Goal: Entertainment & Leisure: Consume media (video, audio)

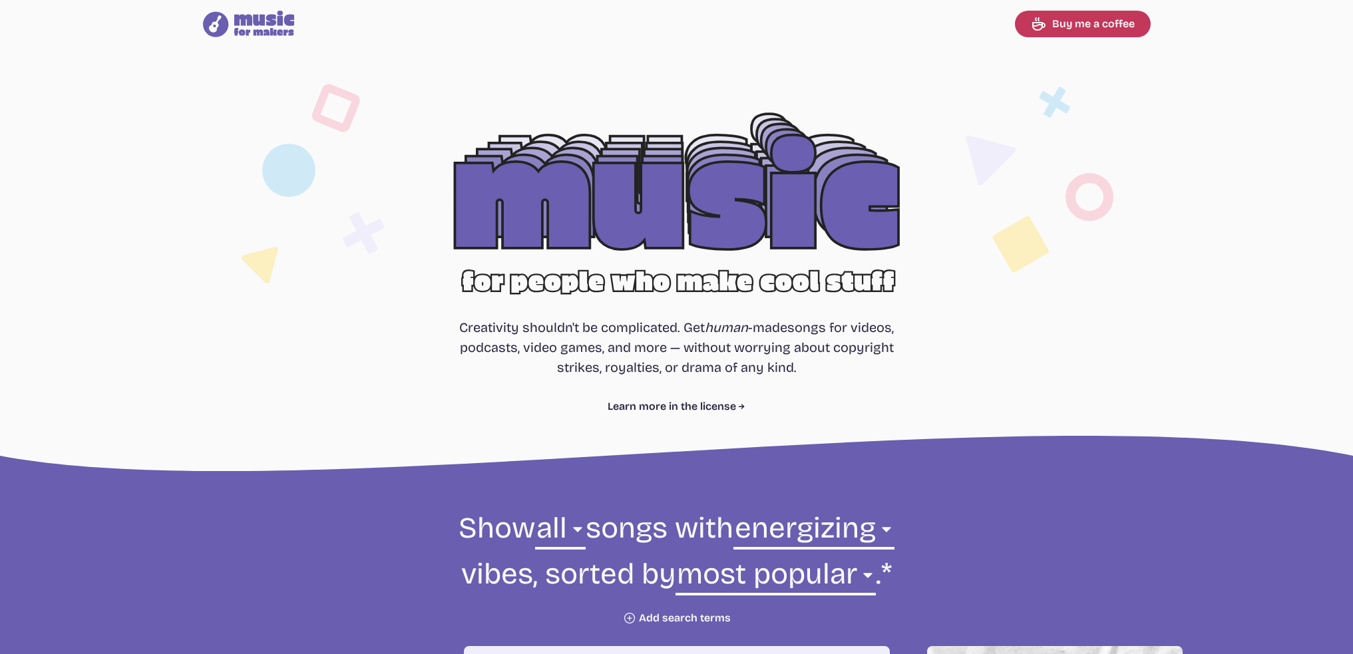
select select "energizing"
select select "most popular"
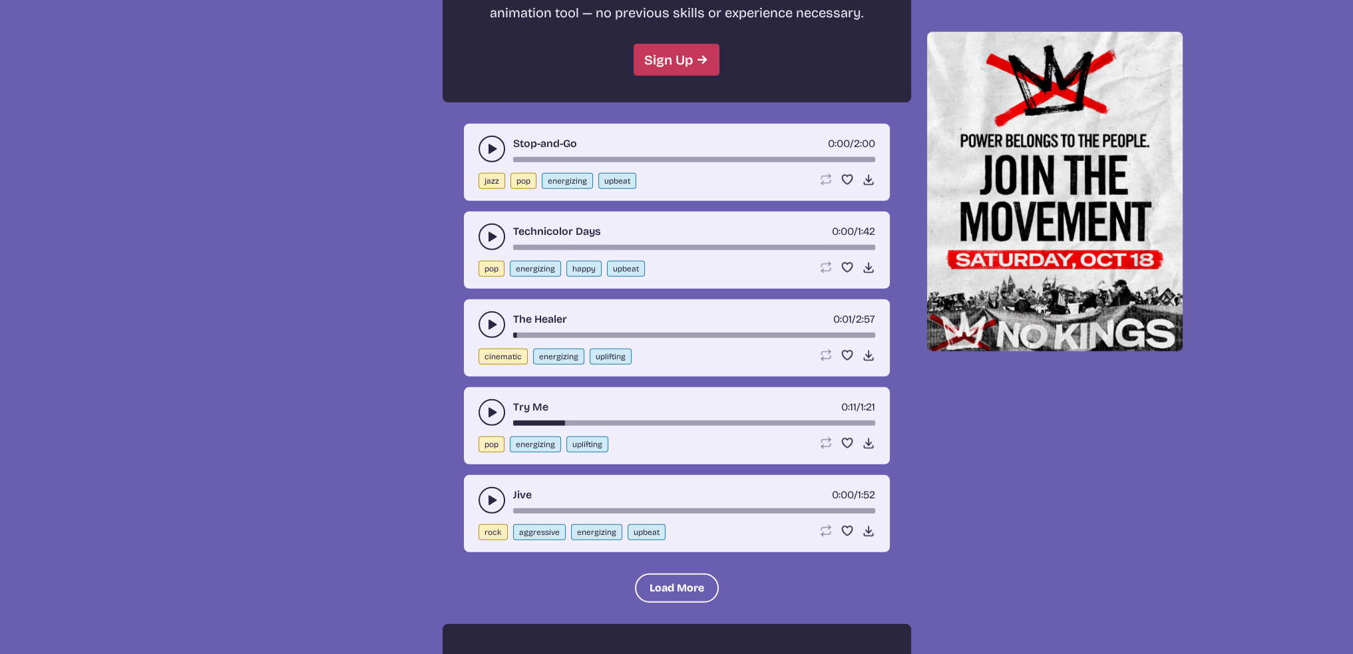
click at [491, 318] on use "play-pause toggle" at bounding box center [491, 324] width 13 height 13
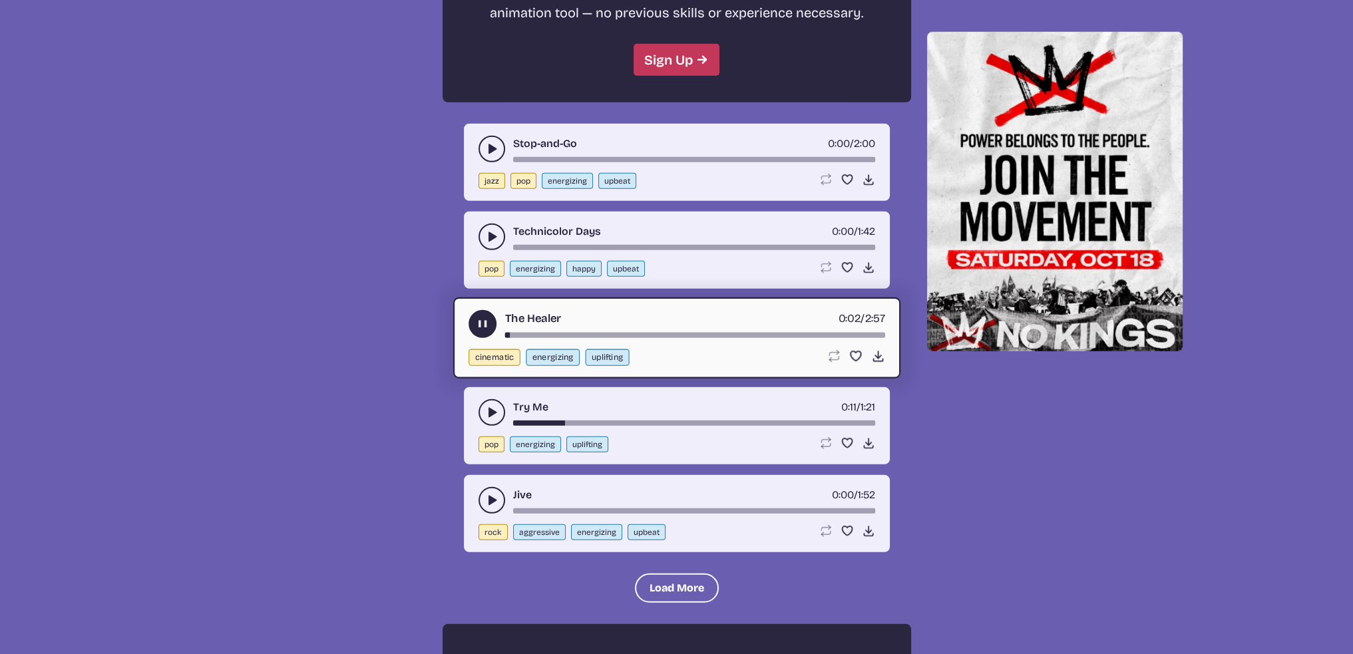
click at [759, 332] on div "song-time-bar" at bounding box center [695, 334] width 380 height 5
click at [501, 224] on button "play-pause toggle" at bounding box center [492, 237] width 27 height 27
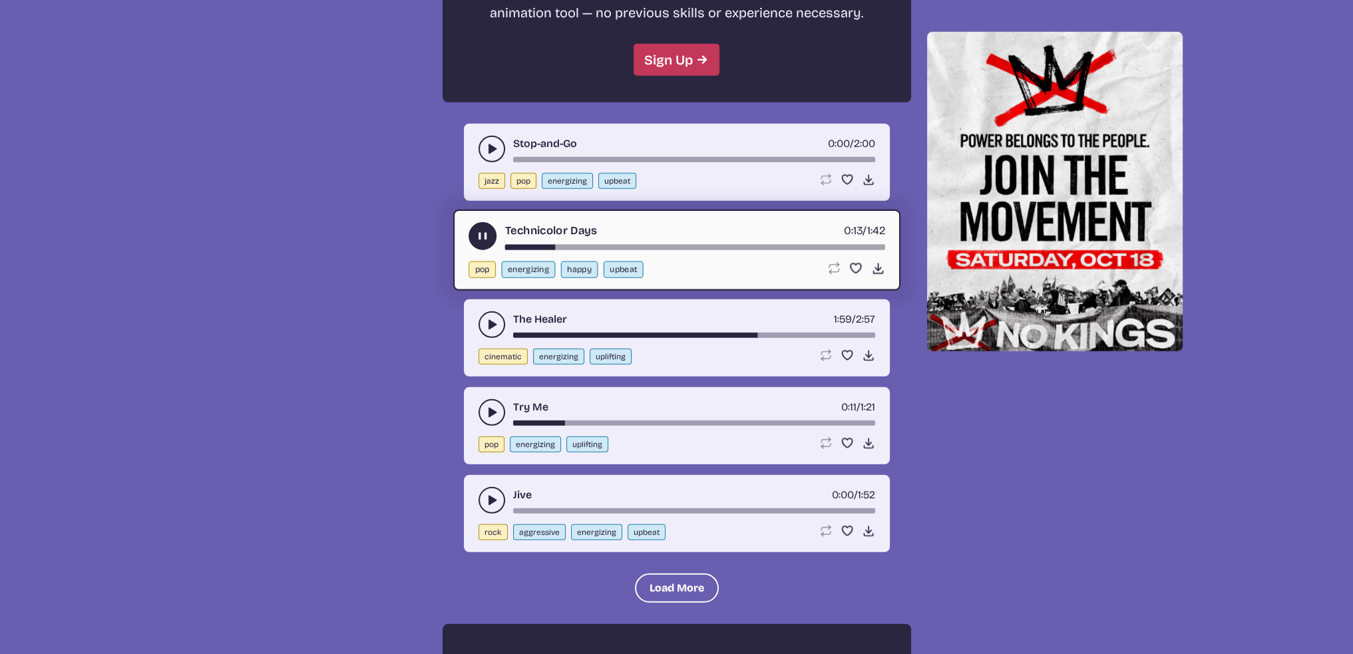
drag, startPoint x: 608, startPoint y: 216, endPoint x: 626, endPoint y: 216, distance: 17.3
click at [607, 244] on div "song-time-bar" at bounding box center [695, 246] width 380 height 5
click at [783, 244] on div "song-time-bar" at bounding box center [695, 246] width 380 height 5
click at [491, 142] on icon "play-pause toggle" at bounding box center [491, 148] width 13 height 13
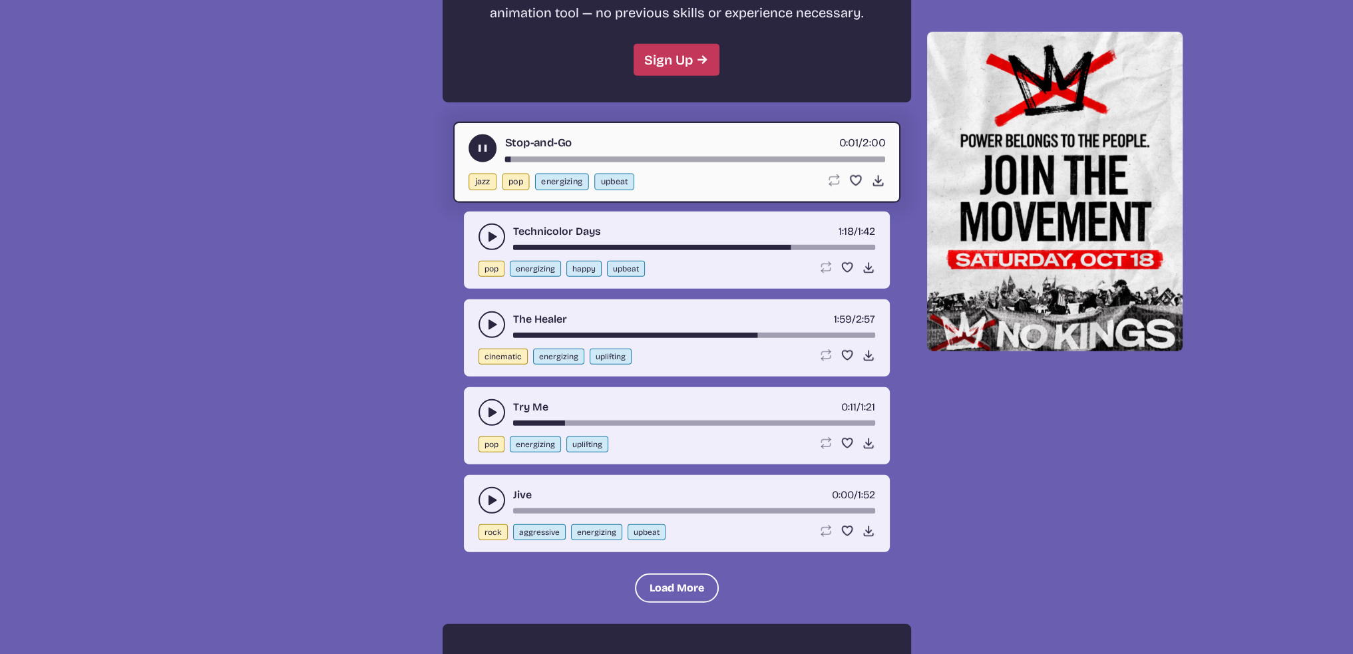
click at [538, 156] on div "song-time-bar" at bounding box center [695, 158] width 380 height 5
drag, startPoint x: 487, startPoint y: 470, endPoint x: 494, endPoint y: 471, distance: 6.7
click at [487, 494] on icon "play-pause toggle" at bounding box center [491, 500] width 13 height 13
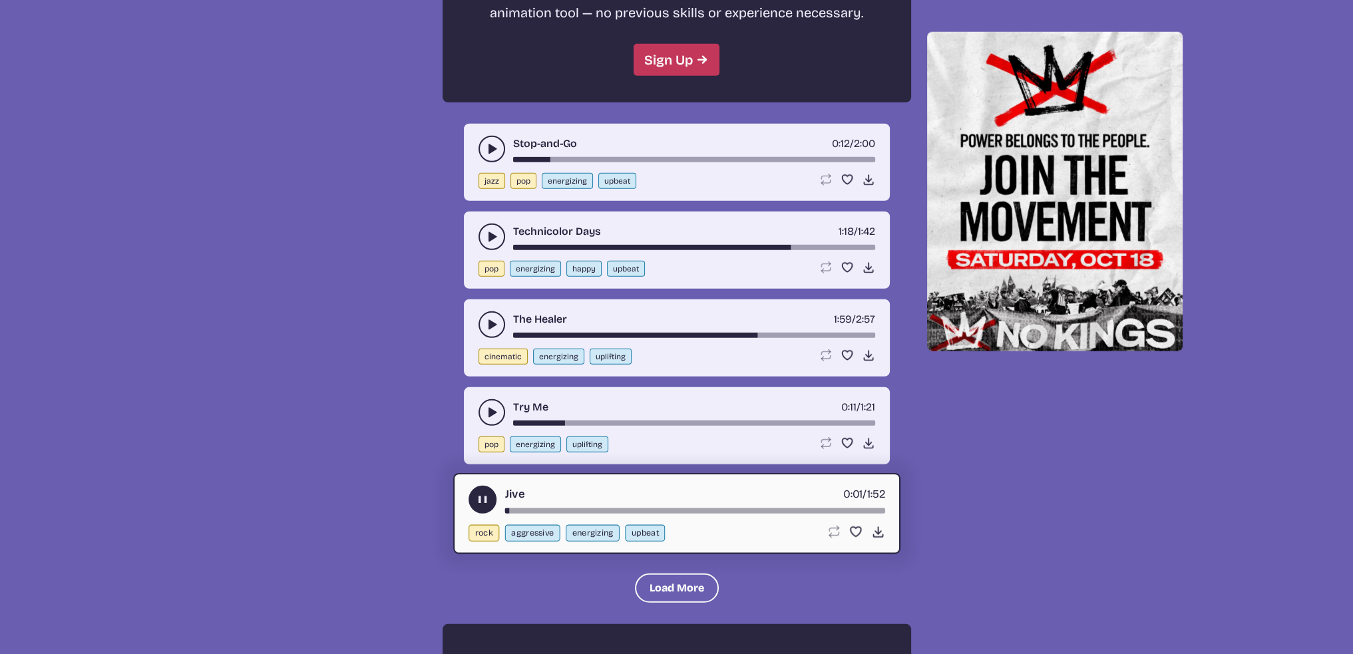
click at [736, 508] on div "song-time-bar" at bounding box center [695, 510] width 380 height 5
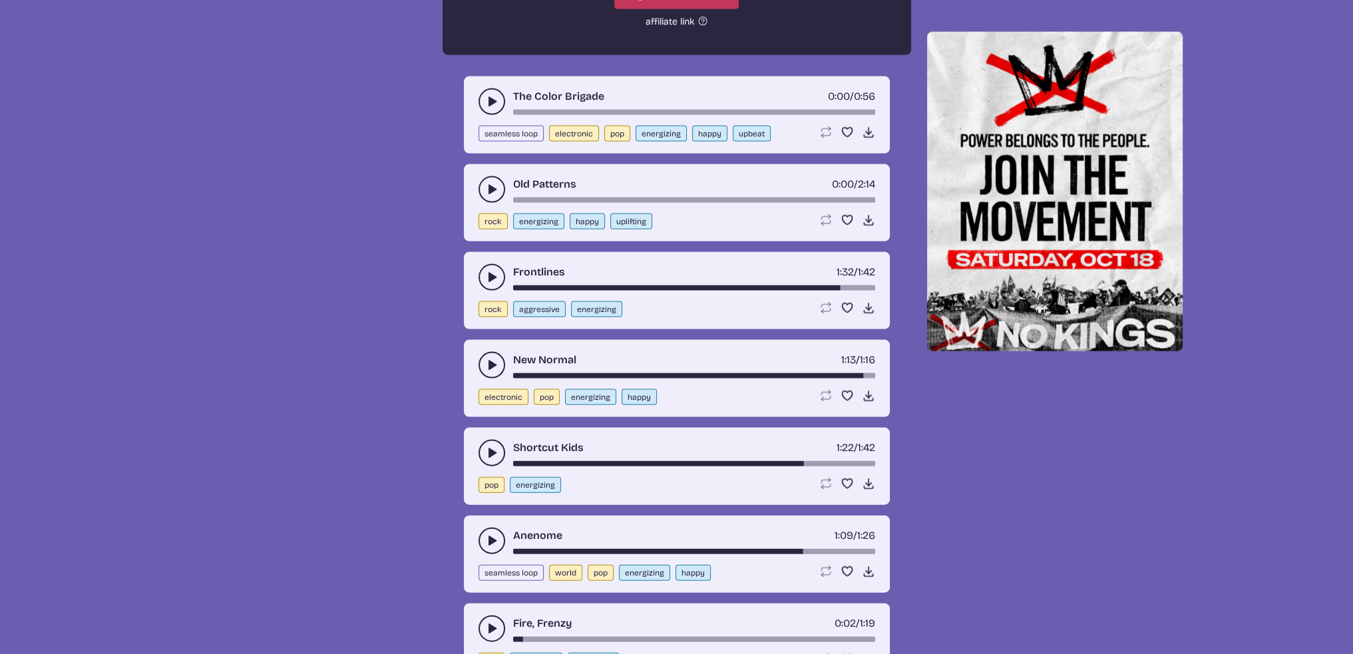
scroll to position [3538, 0]
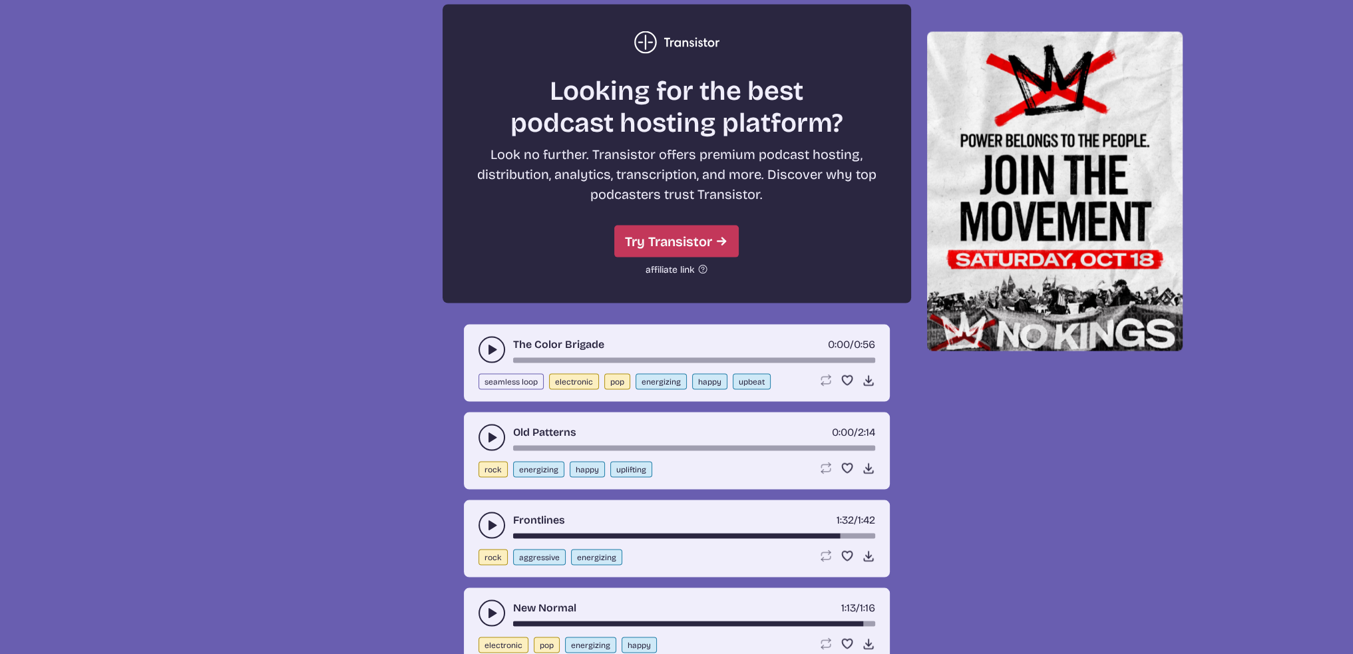
click at [492, 512] on button "play-pause toggle" at bounding box center [492, 525] width 27 height 27
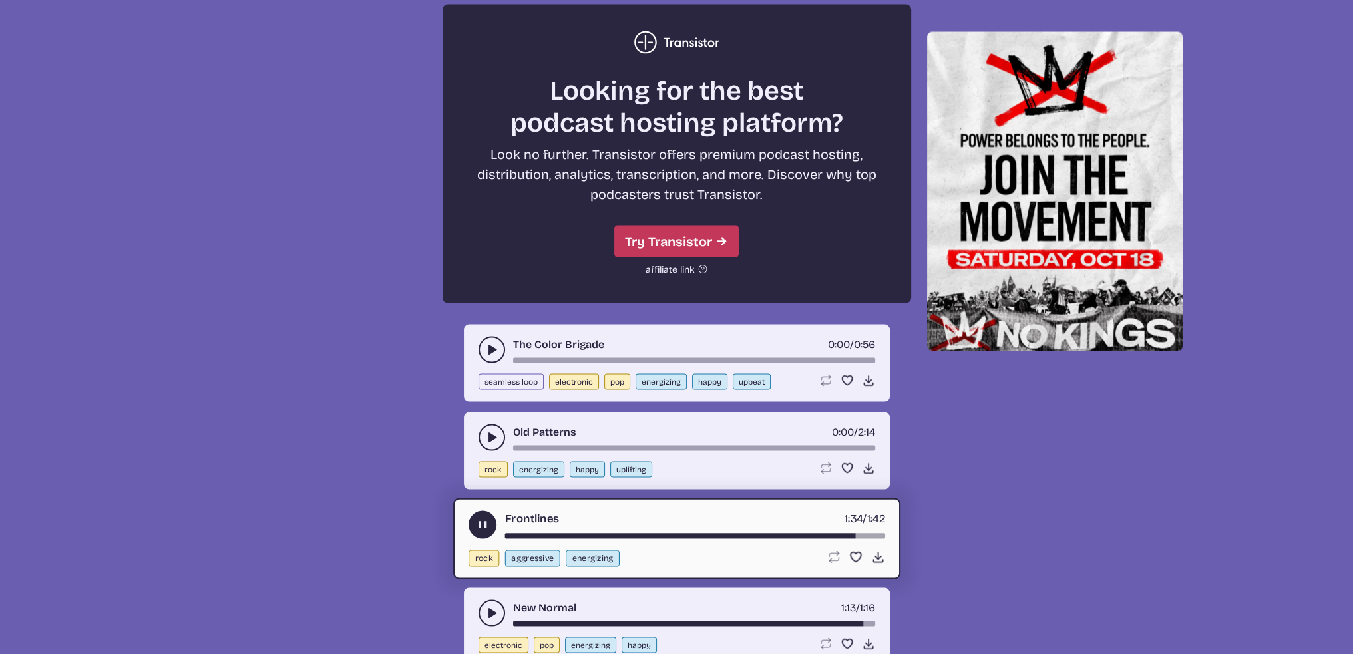
click at [490, 607] on use "play-pause toggle" at bounding box center [491, 613] width 13 height 13
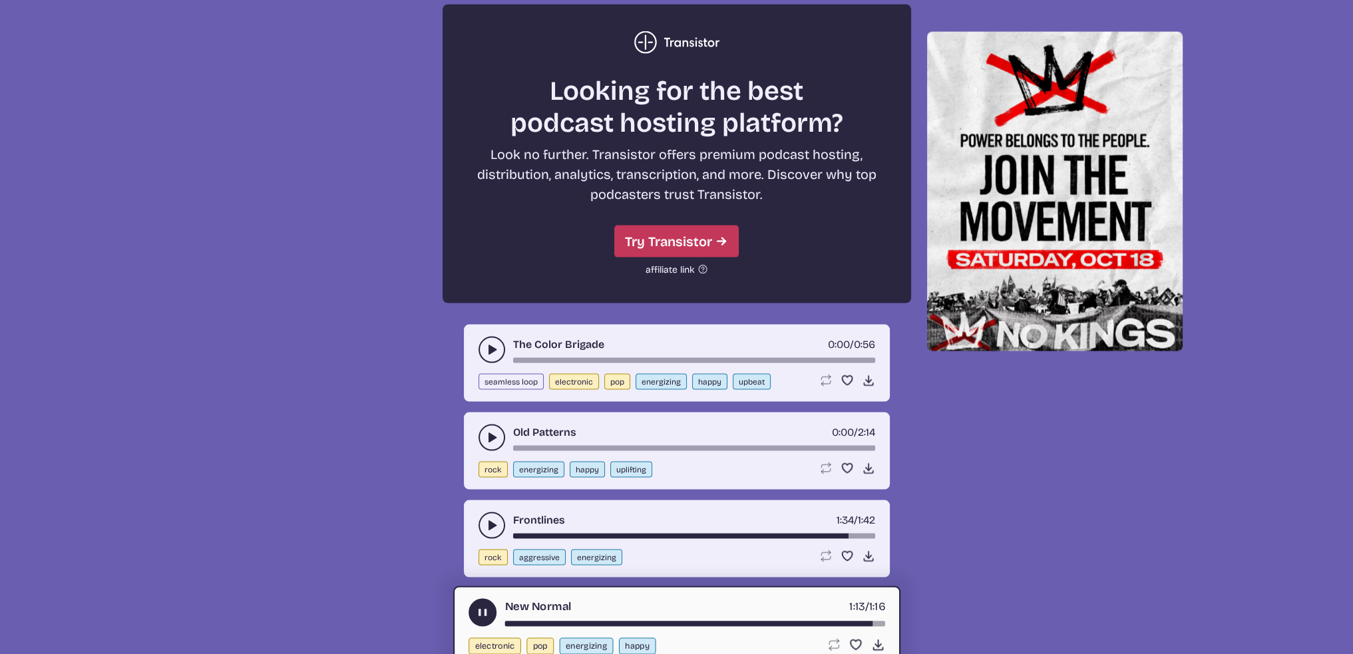
click at [812, 621] on div "song-time-bar" at bounding box center [695, 623] width 380 height 5
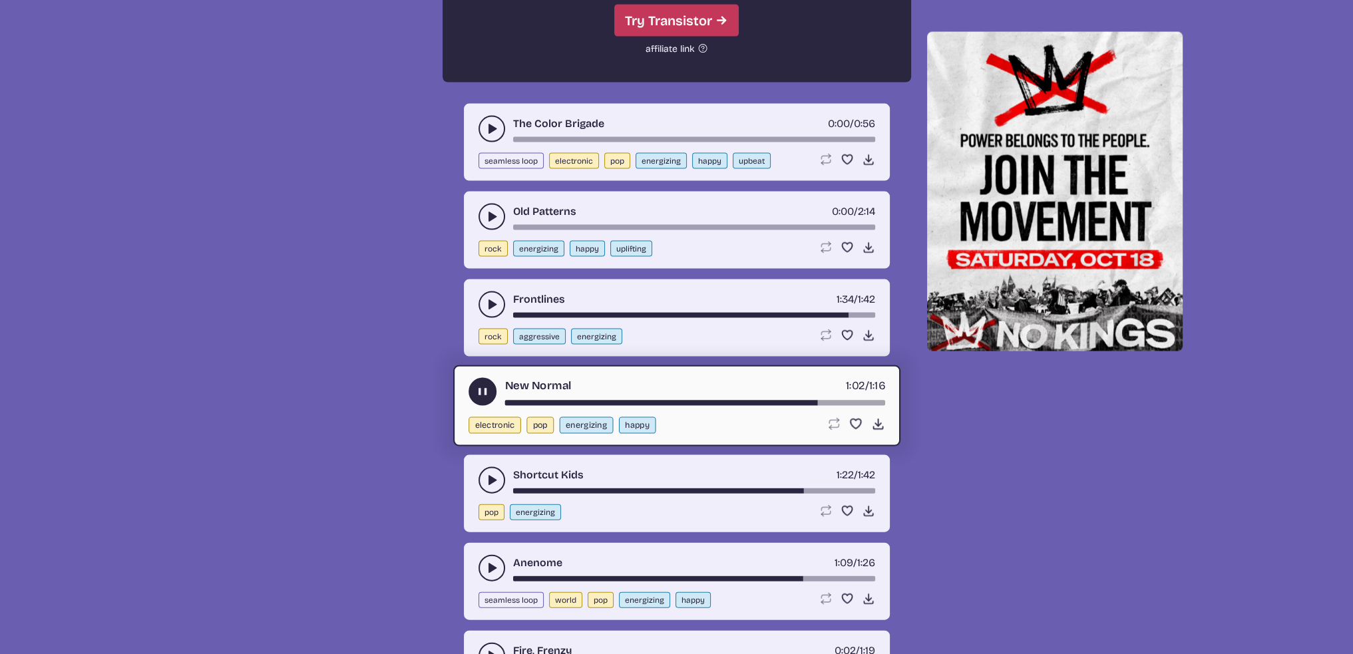
scroll to position [3804, 0]
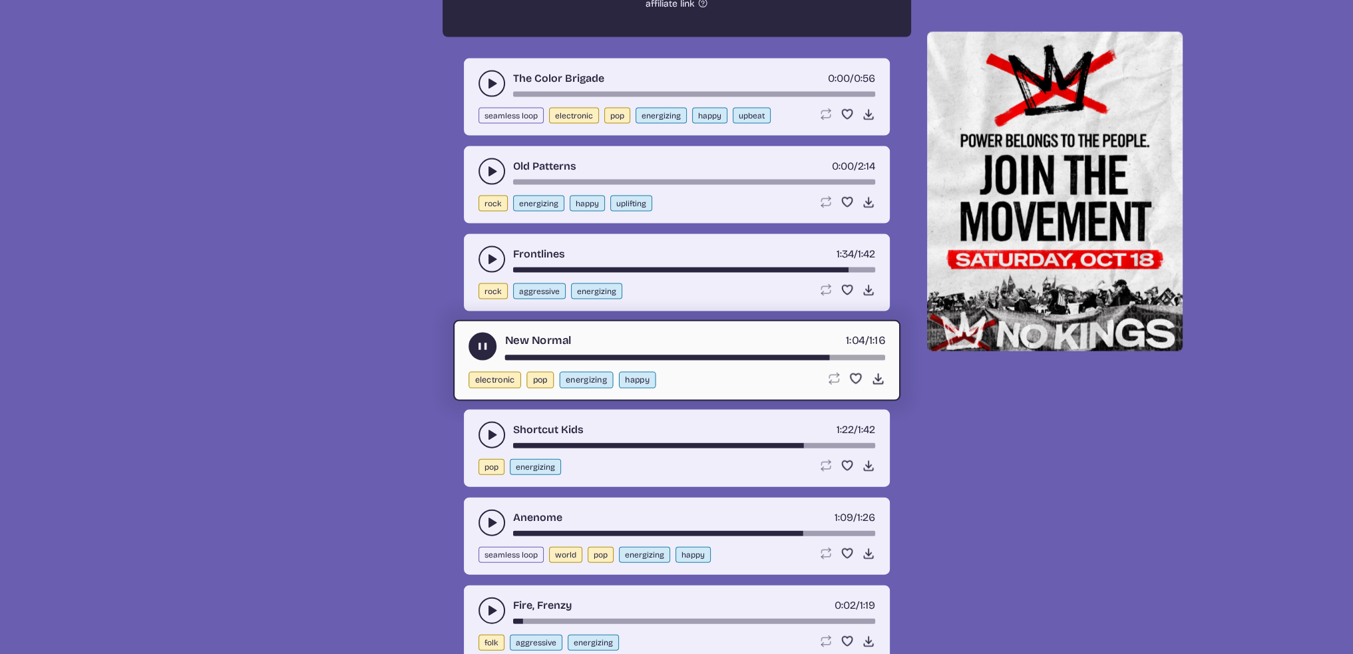
click at [486, 429] on icon "play-pause toggle" at bounding box center [491, 435] width 13 height 13
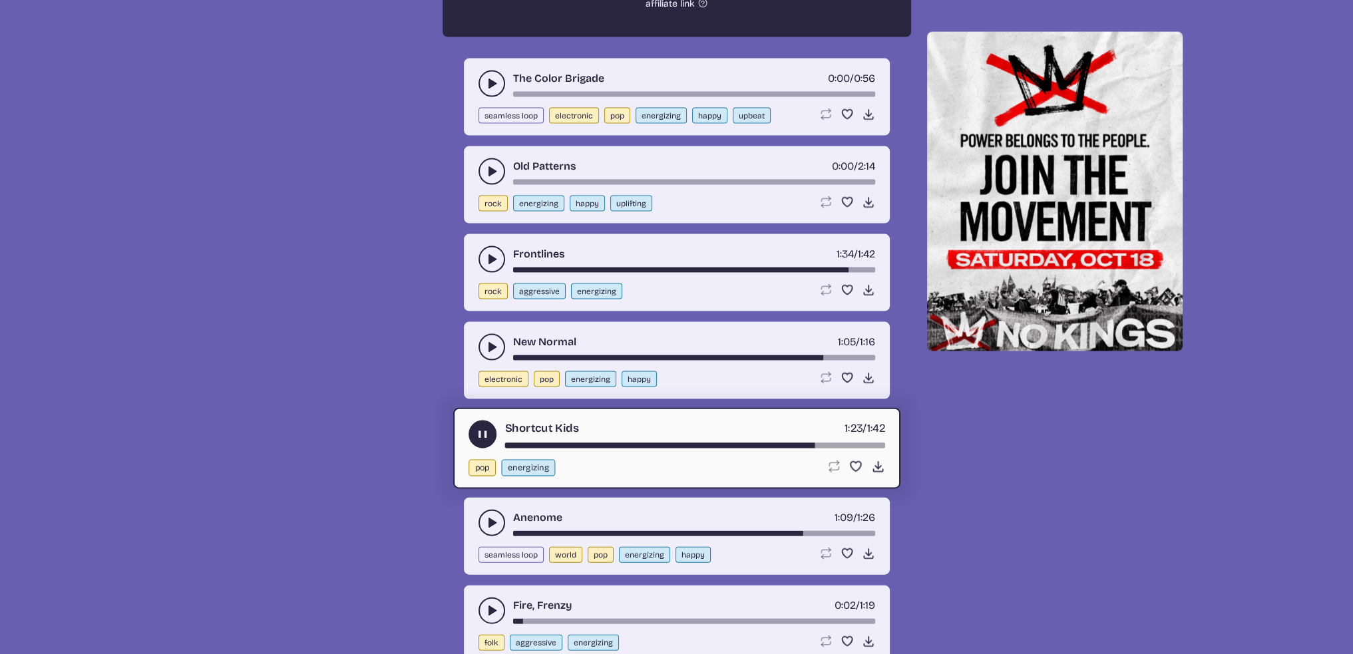
click at [487, 516] on icon "play-pause toggle" at bounding box center [491, 522] width 13 height 13
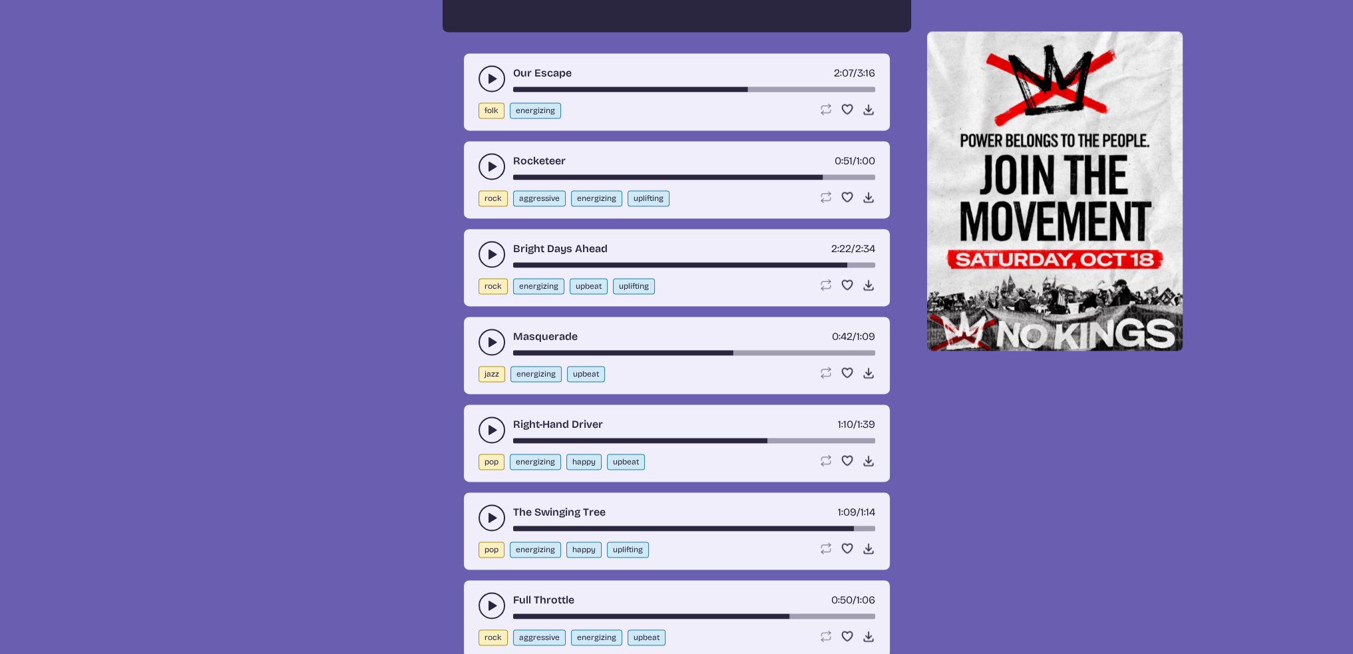
scroll to position [2540, 0]
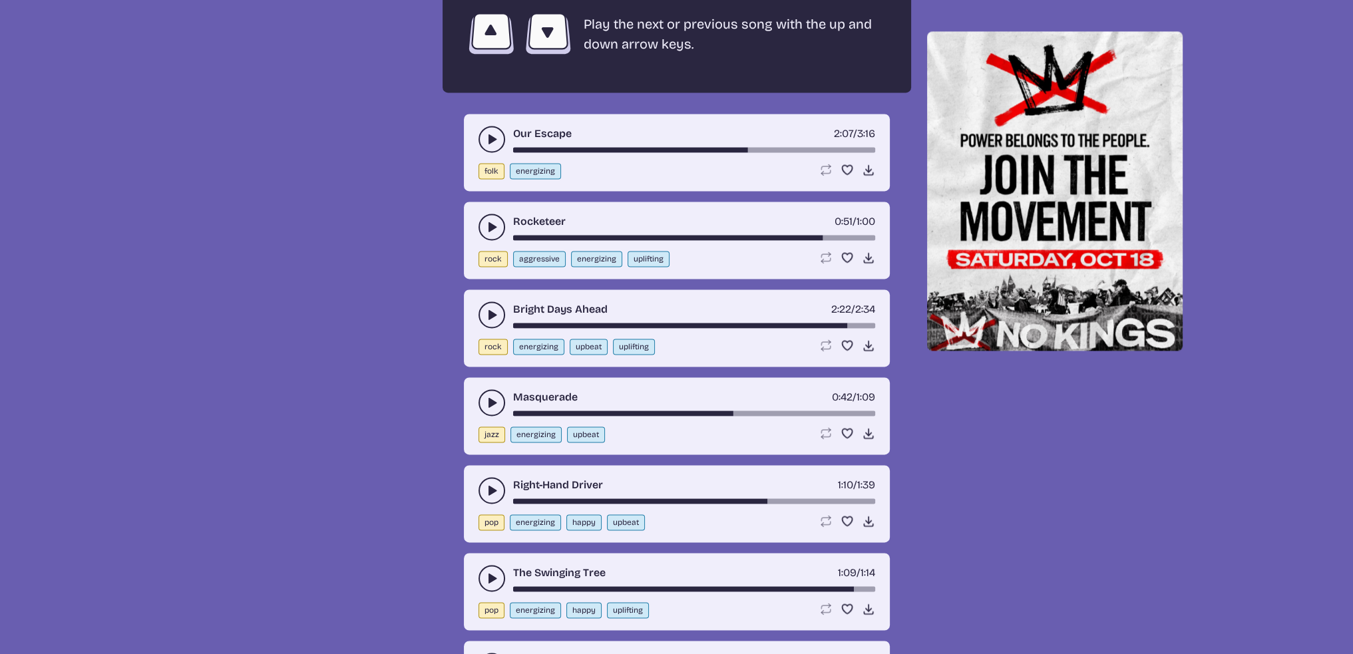
click at [490, 132] on icon "play-pause toggle" at bounding box center [491, 138] width 13 height 13
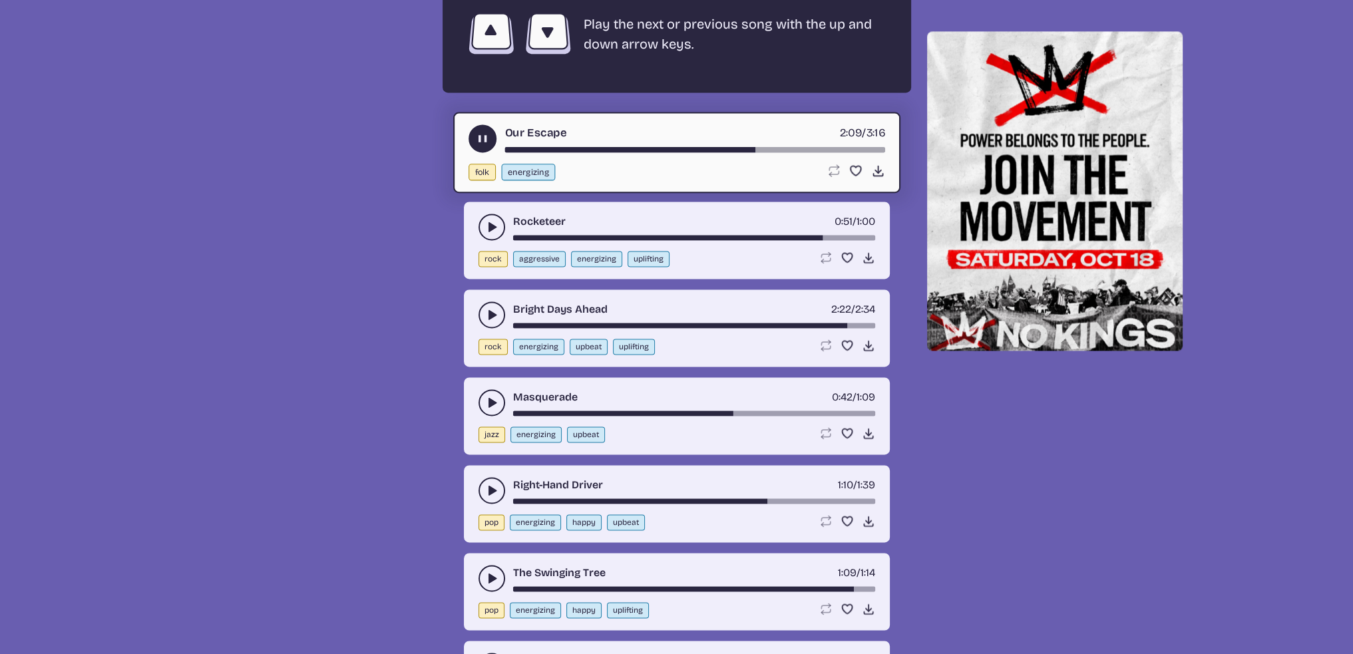
click at [793, 147] on div "song-time-bar" at bounding box center [695, 149] width 380 height 5
click at [823, 147] on div "song-time-bar" at bounding box center [695, 149] width 380 height 5
click at [472, 222] on div "Rocketeer 0:51 / 1:00 rock aggressive energizing uplifting Loop song Loop this …" at bounding box center [677, 240] width 426 height 77
click at [483, 215] on button "play-pause toggle" at bounding box center [492, 227] width 27 height 27
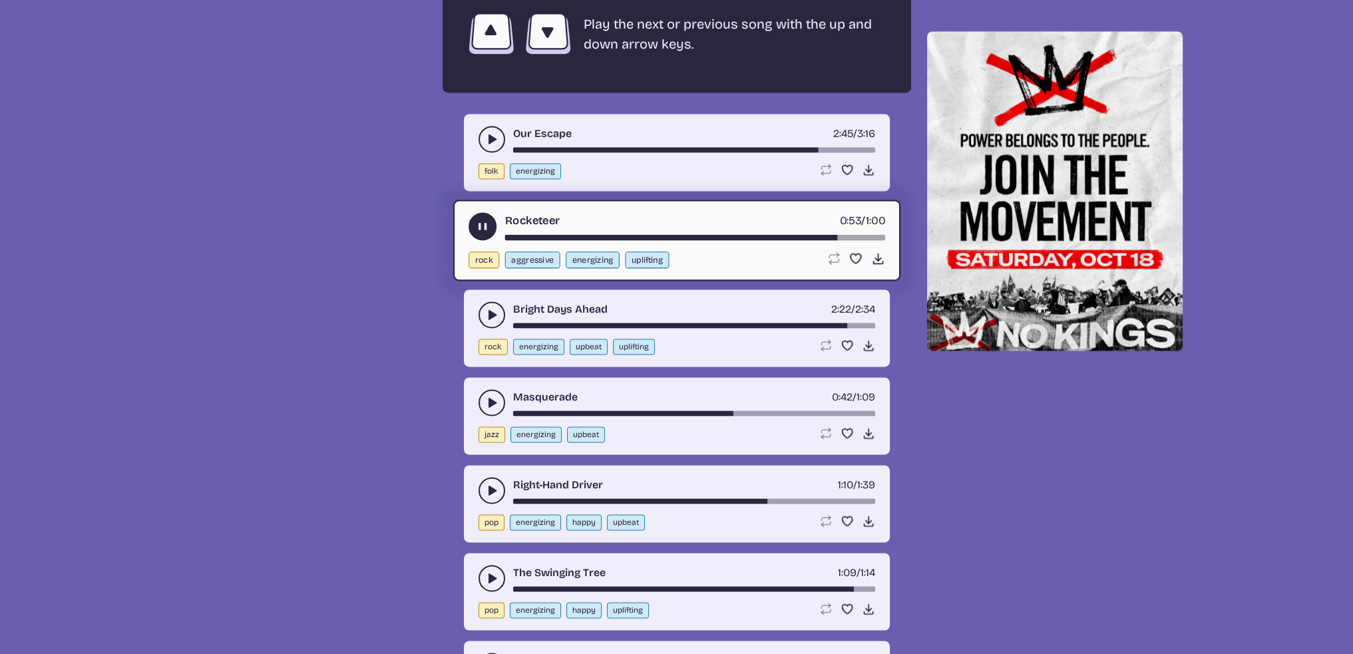
click at [487, 308] on icon "play-pause toggle" at bounding box center [491, 314] width 13 height 13
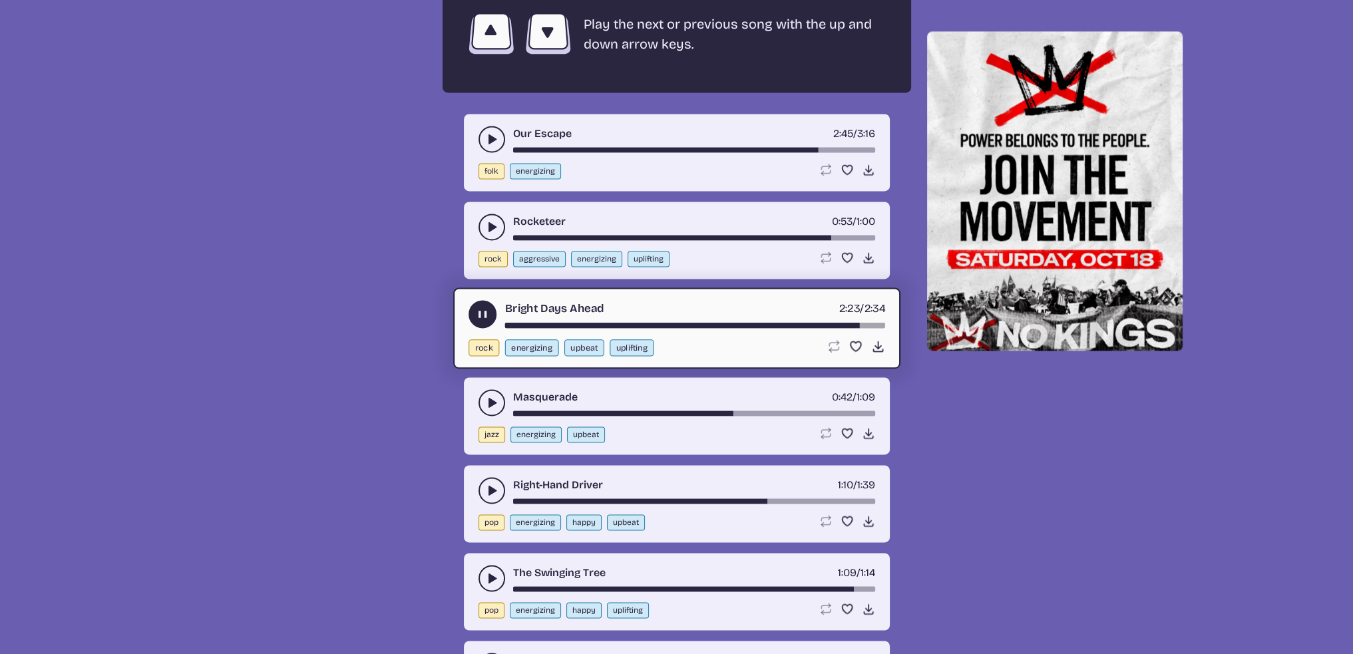
click at [484, 395] on button "play-pause toggle" at bounding box center [492, 402] width 27 height 27
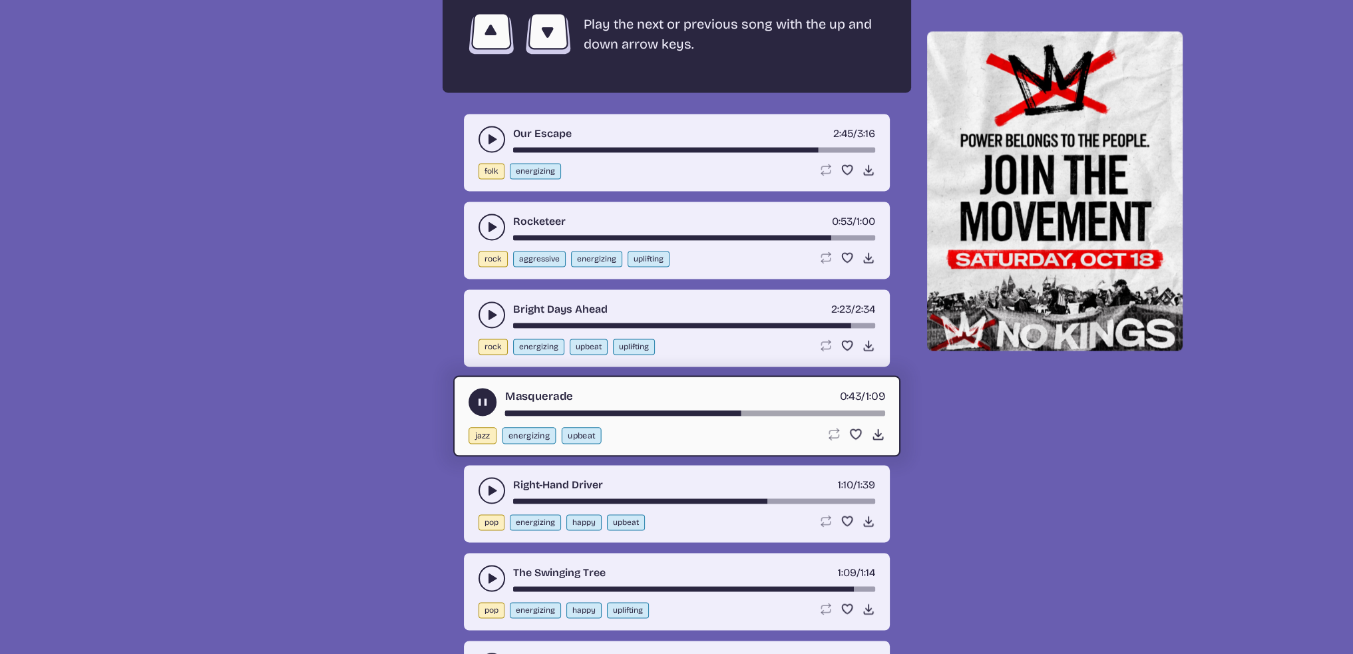
click at [491, 483] on button "play-pause toggle" at bounding box center [492, 490] width 27 height 27
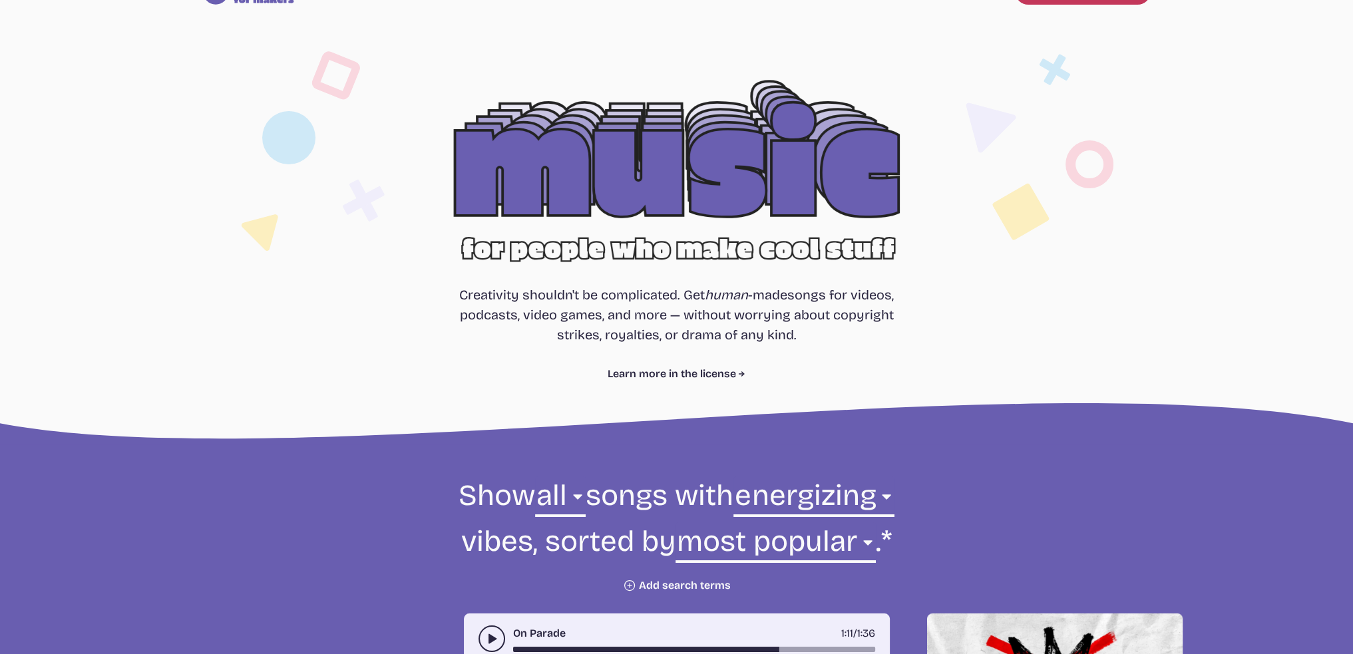
scroll to position [77, 0]
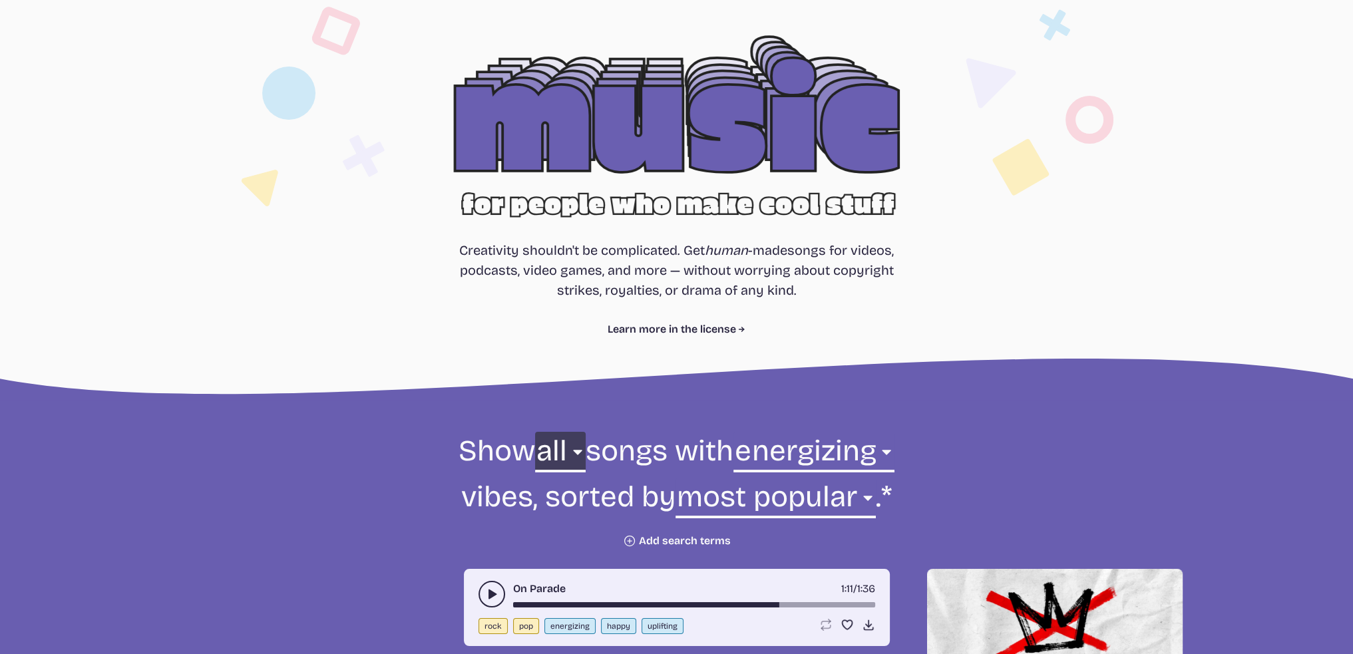
click at [561, 455] on select "all ambient cinematic electronic folk holiday jazz pop rock world" at bounding box center [560, 455] width 51 height 46
click at [563, 453] on select "all ambient cinematic electronic folk holiday jazz pop rock world" at bounding box center [560, 455] width 51 height 46
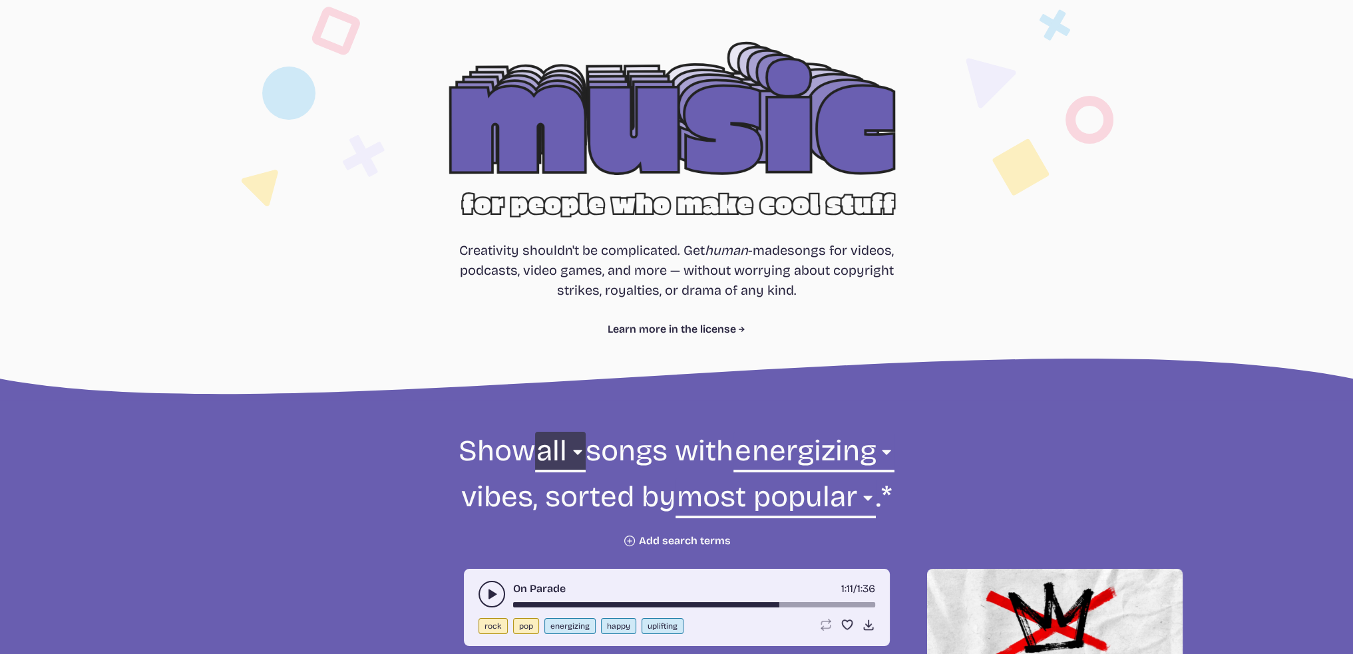
click at [535, 432] on select "all ambient cinematic electronic folk holiday jazz pop rock world" at bounding box center [560, 455] width 51 height 46
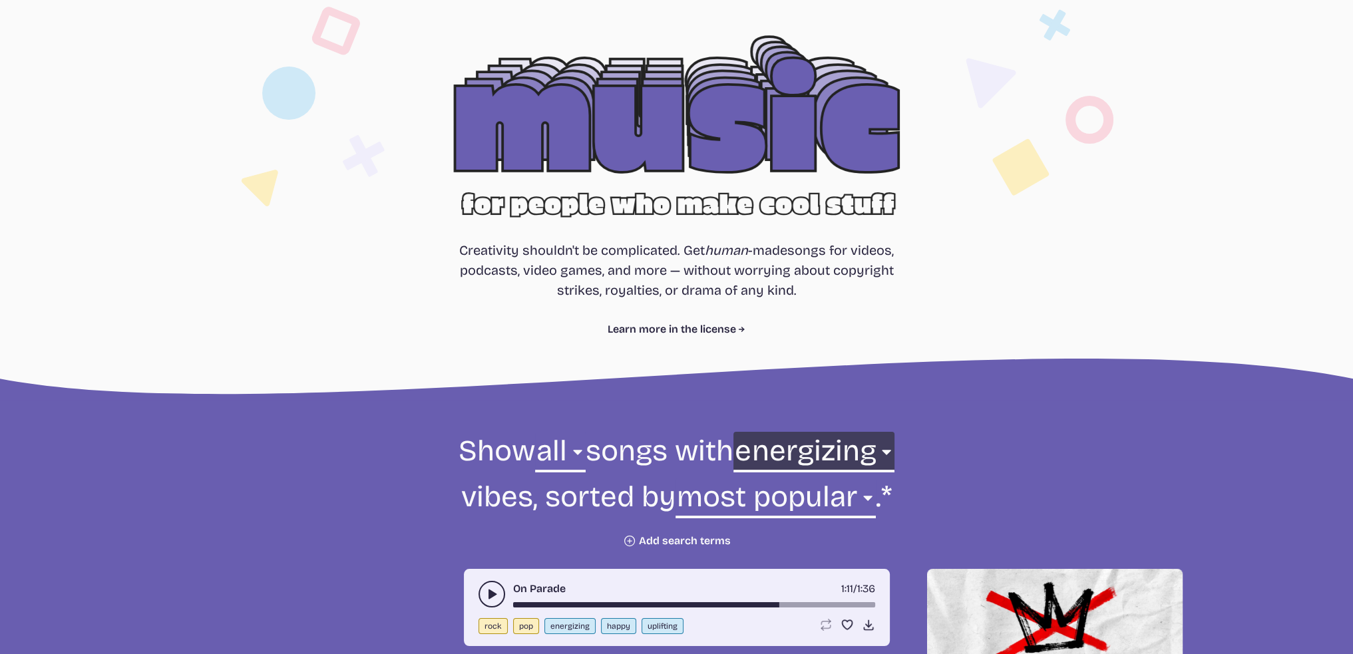
click at [811, 455] on select "any aggressive chill contemplative dark dramatic easygoing energizing happy ser…" at bounding box center [813, 455] width 161 height 46
click at [811, 452] on select "any aggressive chill contemplative dark dramatic easygoing energizing happy ser…" at bounding box center [813, 455] width 161 height 46
drag, startPoint x: 812, startPoint y: 525, endPoint x: 809, endPoint y: 508, distance: 16.9
click at [812, 526] on form "Show all ambient cinematic electronic folk holiday jazz pop rock world all song…" at bounding box center [677, 490] width 724 height 116
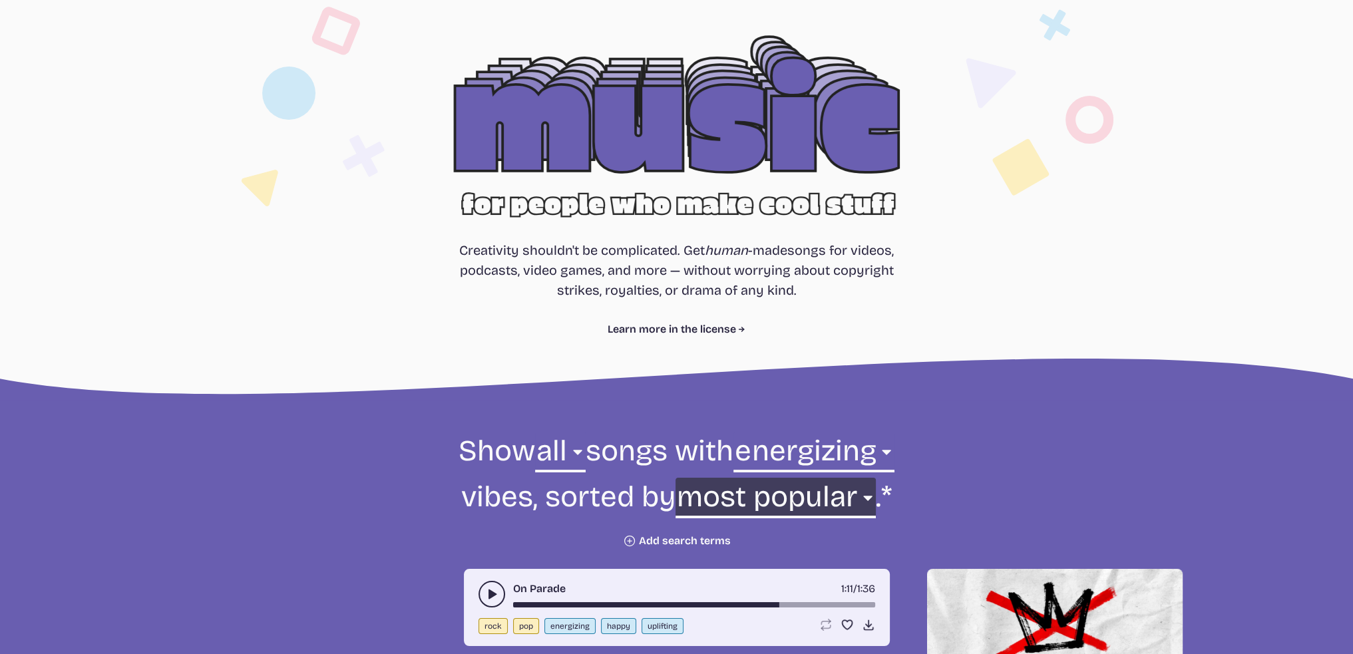
click at [809, 504] on select "newest oldest most popular least popular name" at bounding box center [776, 501] width 200 height 46
click at [807, 503] on select "newest oldest most popular least popular name" at bounding box center [776, 501] width 200 height 46
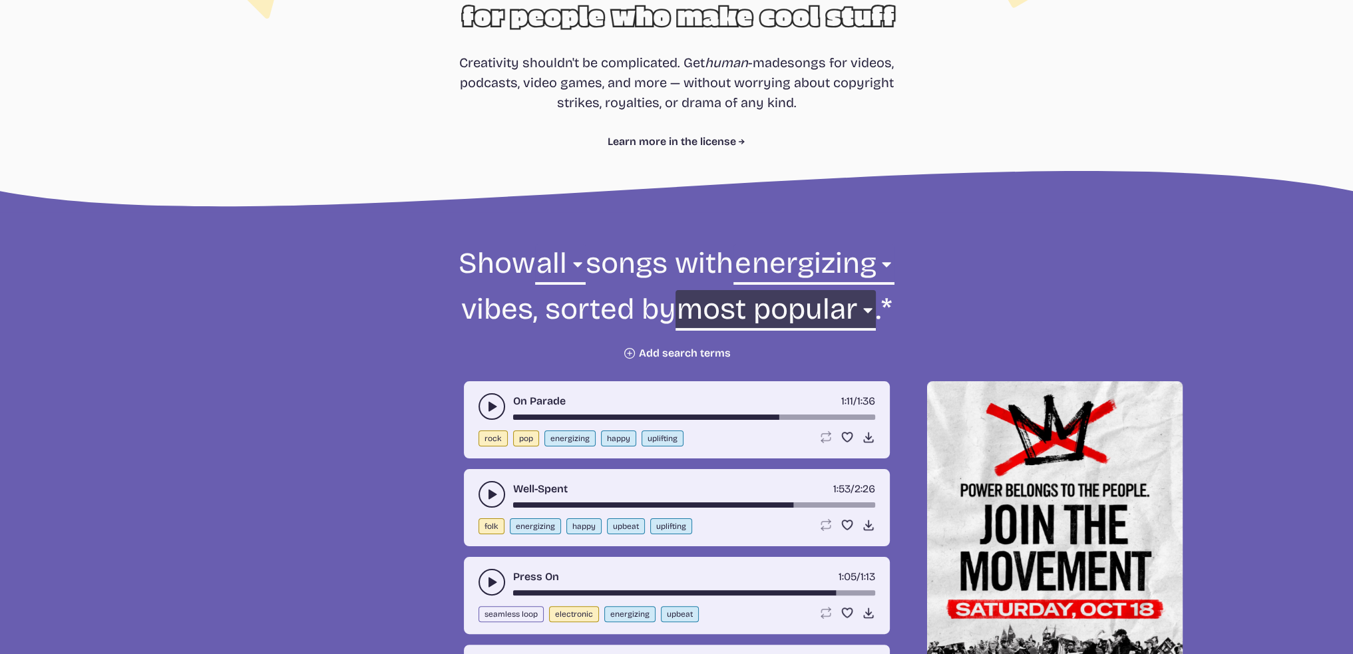
scroll to position [277, 0]
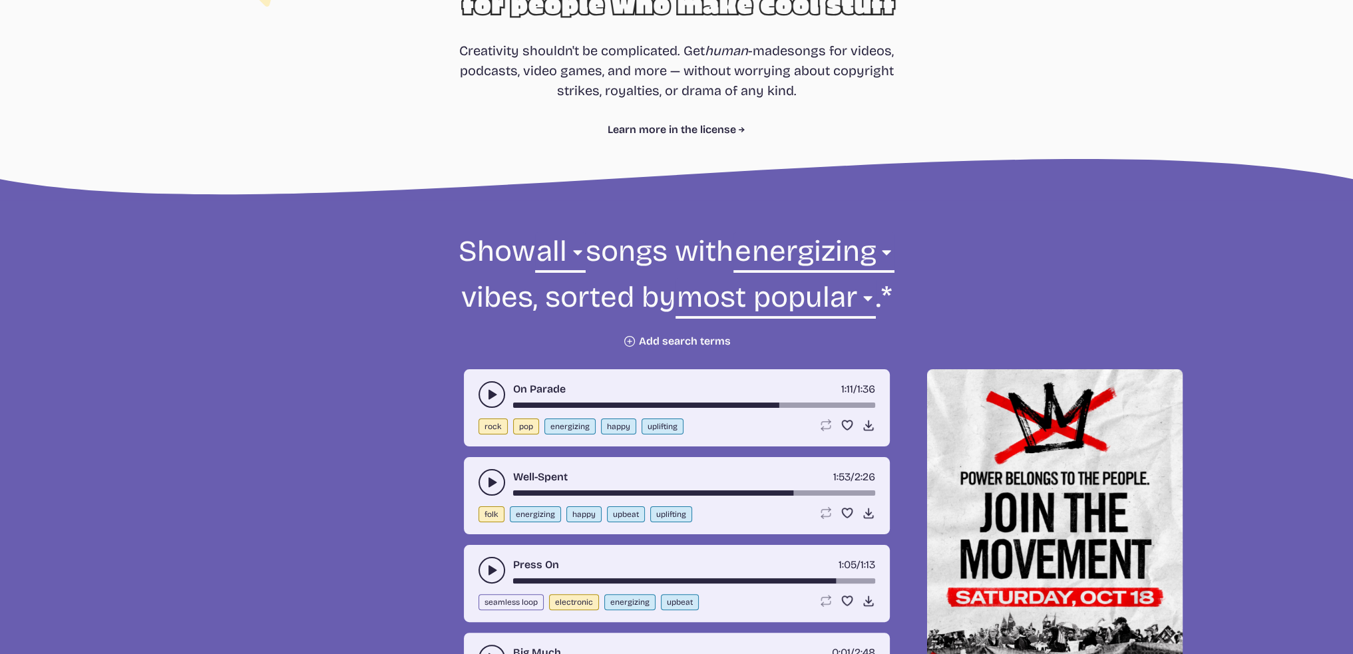
click at [650, 338] on button "Plus icon Add search terms" at bounding box center [677, 341] width 108 height 13
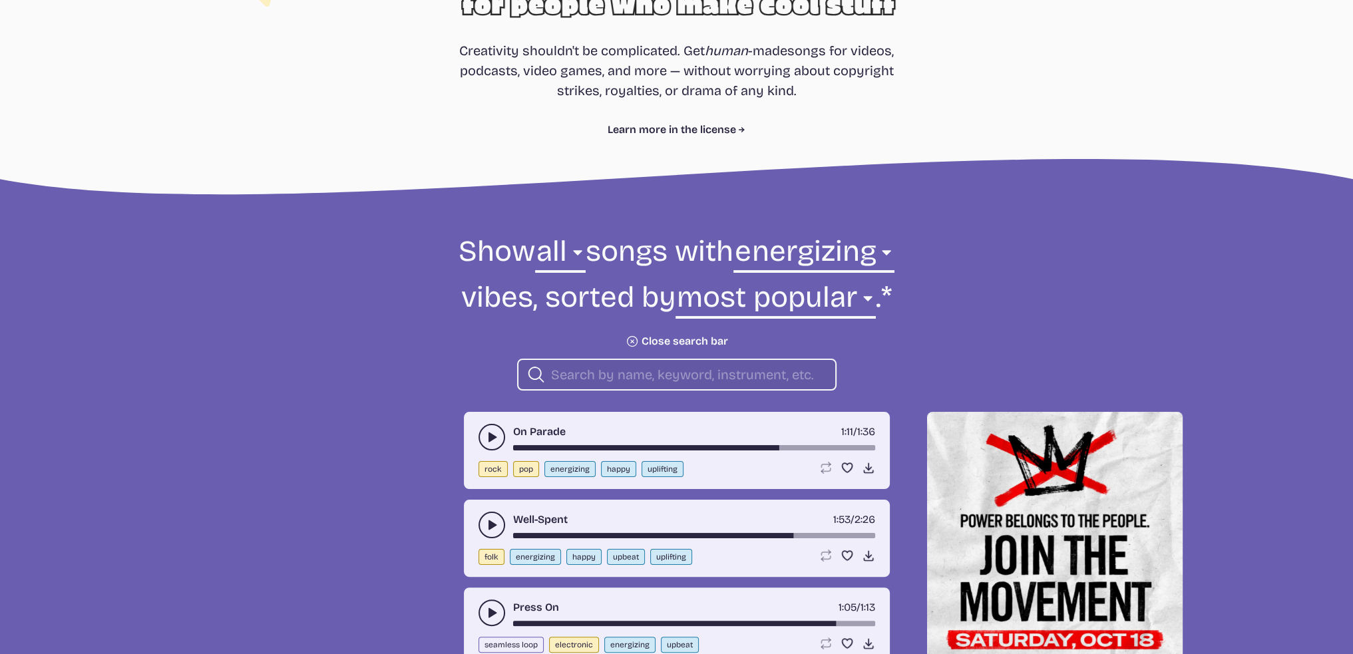
click at [655, 377] on input "search" at bounding box center [688, 374] width 274 height 17
type input "ㅔ"
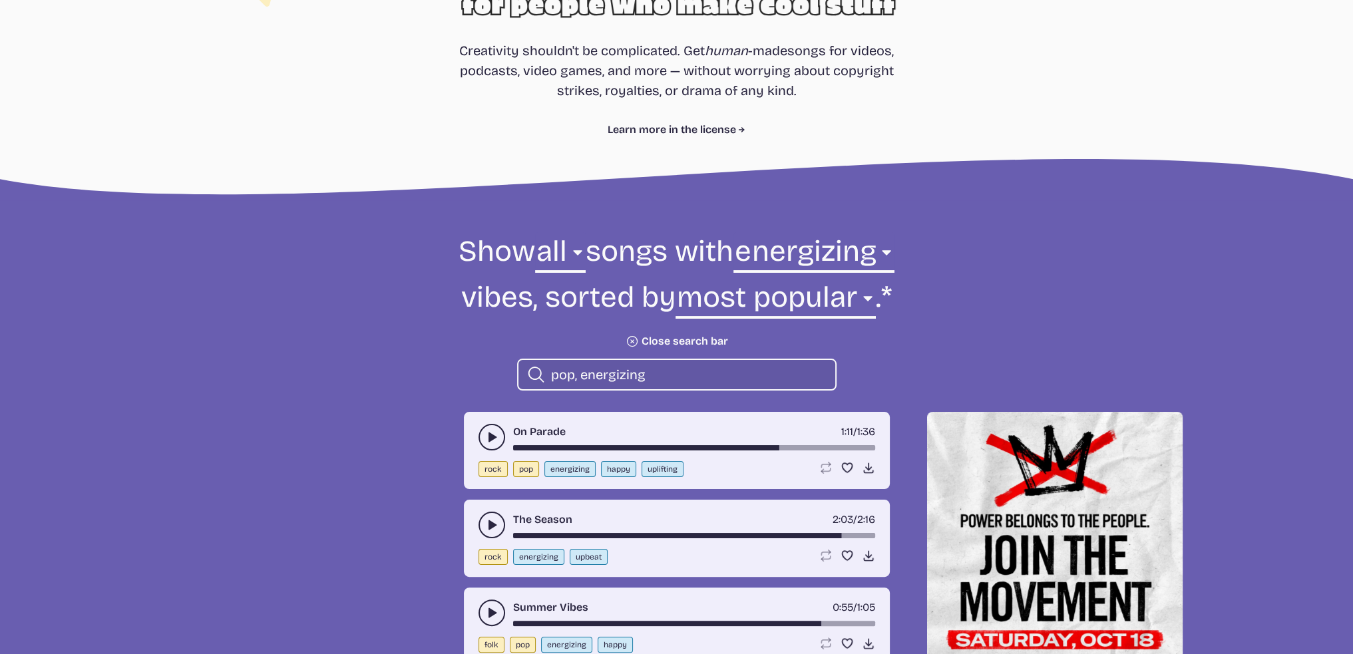
click at [533, 377] on icon "Search icon" at bounding box center [535, 374] width 19 height 21
click at [567, 373] on input "pop, energizing" at bounding box center [688, 374] width 274 height 17
click at [570, 373] on input "pop, energizing" at bounding box center [688, 374] width 274 height 17
click at [576, 373] on input "pop, energizing" at bounding box center [688, 374] width 274 height 17
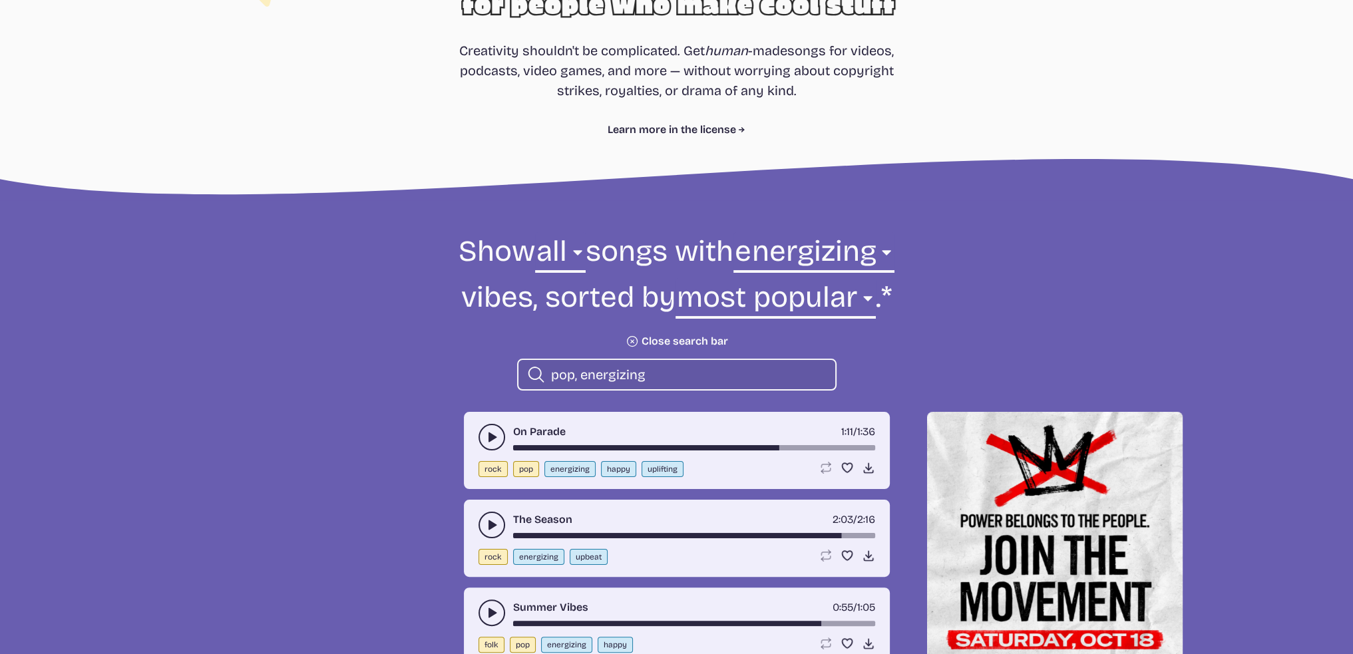
click at [576, 373] on input "pop, energizing" at bounding box center [688, 374] width 274 height 17
type input "pop, energizing"
click at [531, 370] on icon "Search icon" at bounding box center [535, 374] width 19 height 21
click at [574, 468] on button "energizing" at bounding box center [569, 469] width 51 height 16
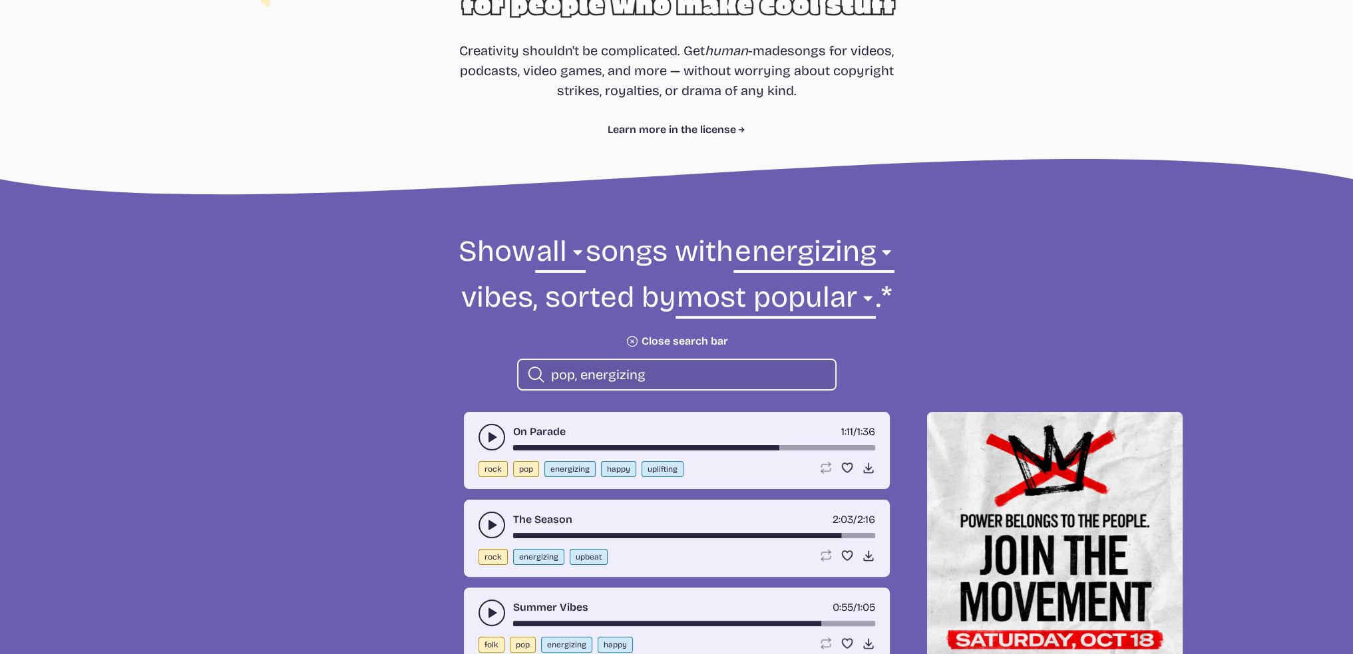
scroll to position [477, 0]
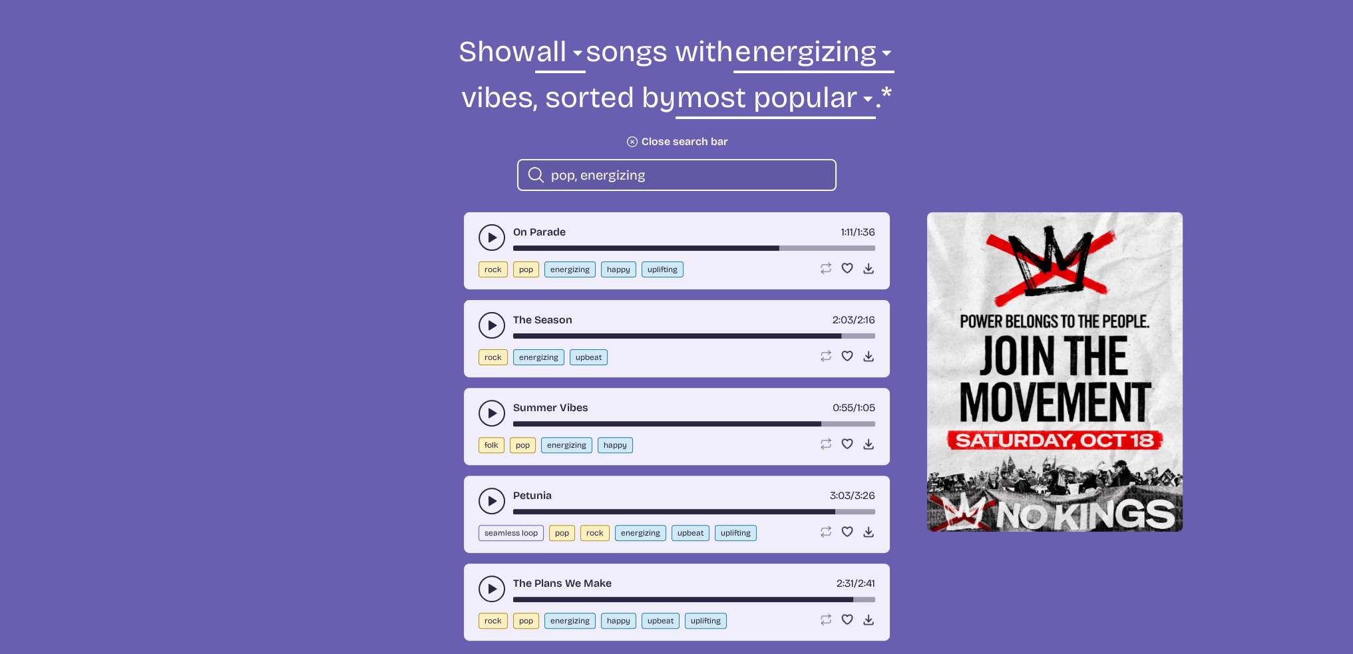
click at [668, 149] on form "Show all ambient cinematic electronic folk holiday jazz pop rock world all song…" at bounding box center [677, 112] width 724 height 158
click at [668, 142] on button "Plus icon Close search bar" at bounding box center [677, 141] width 102 height 13
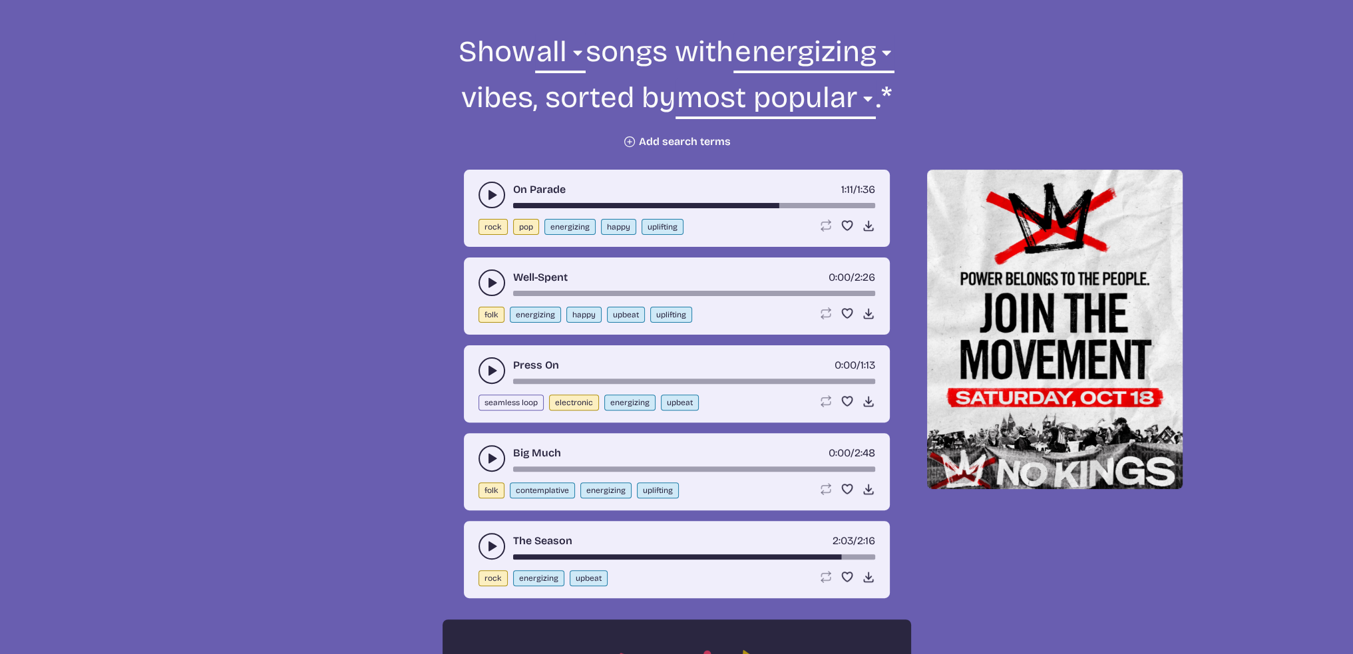
click at [570, 222] on button "energizing" at bounding box center [569, 227] width 51 height 16
click at [484, 185] on button "play-pause toggle" at bounding box center [492, 195] width 27 height 27
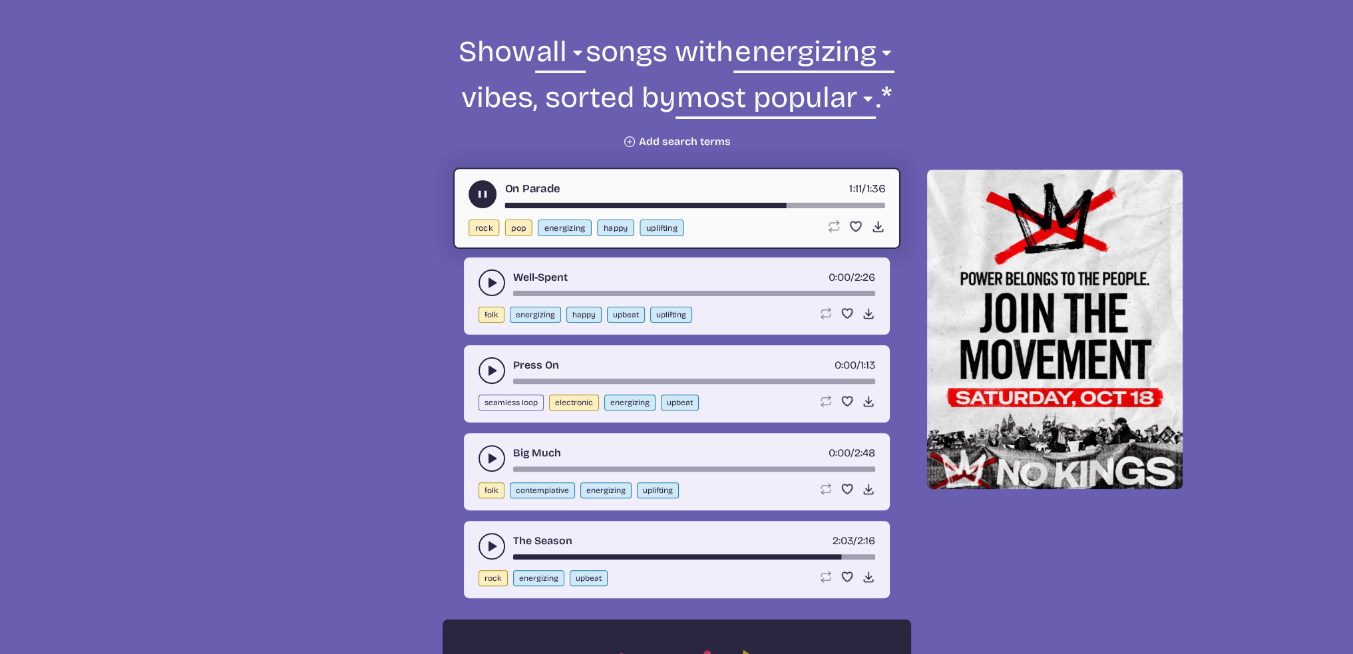
click at [817, 205] on div "song-time-bar" at bounding box center [695, 205] width 380 height 5
click at [809, 292] on div "song-time-bar" at bounding box center [694, 293] width 362 height 5
click at [480, 276] on button "play-pause toggle" at bounding box center [492, 283] width 27 height 27
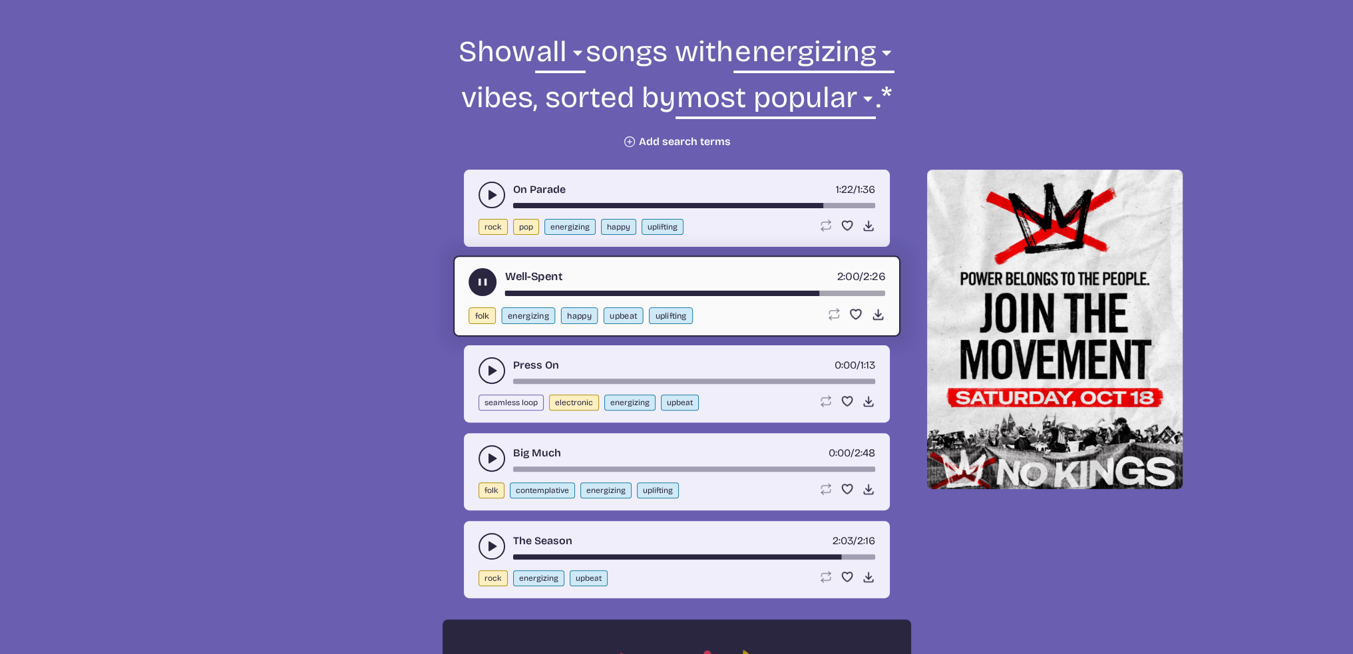
click at [482, 372] on button "play-pause toggle" at bounding box center [492, 370] width 27 height 27
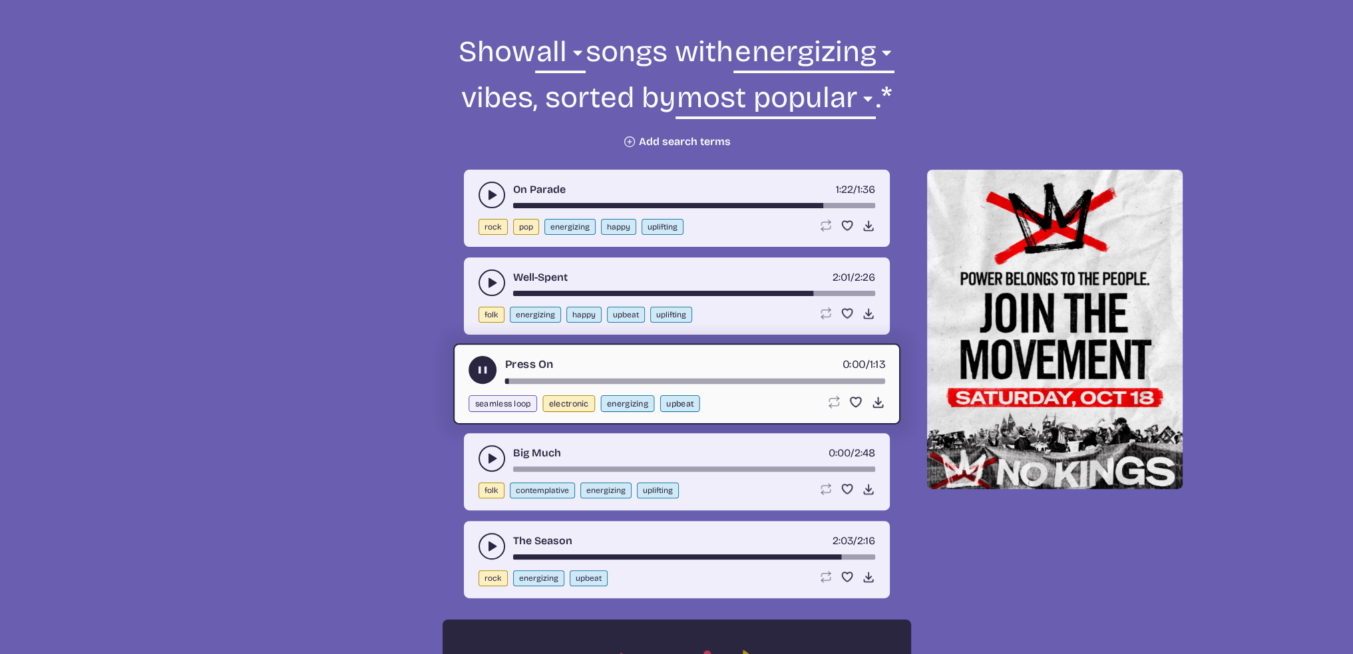
click at [786, 379] on div "song-time-bar" at bounding box center [695, 381] width 380 height 5
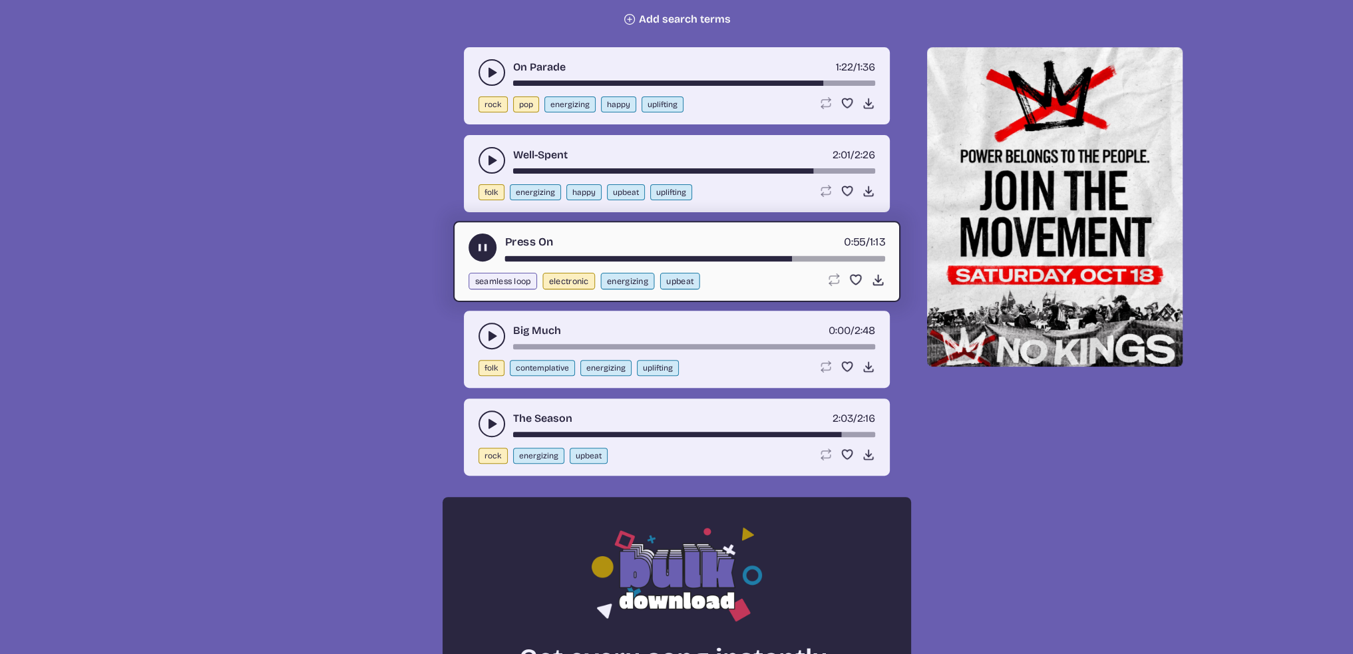
scroll to position [610, 0]
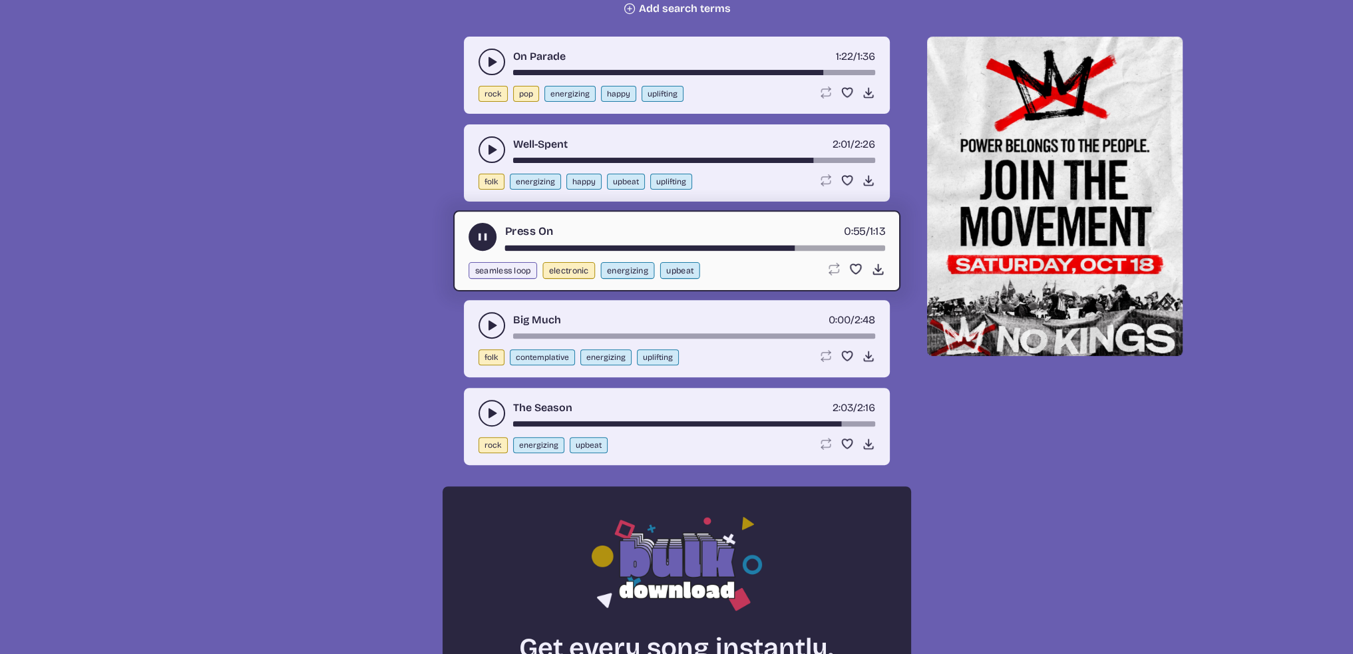
click at [487, 323] on icon "play-pause toggle" at bounding box center [491, 325] width 13 height 13
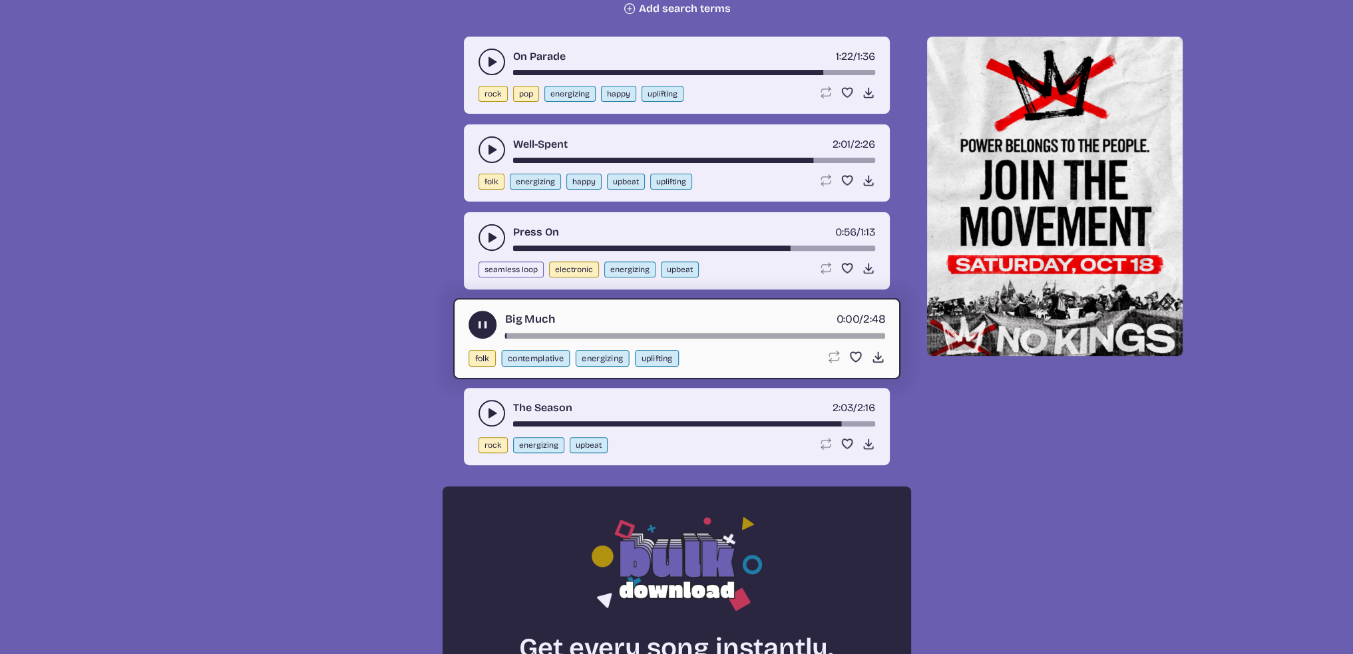
click at [741, 323] on div "Big Much 0:00 / 2:48" at bounding box center [677, 325] width 417 height 28
click at [747, 333] on div "song-time-bar" at bounding box center [695, 335] width 380 height 5
click at [747, 421] on div "song-time-bar" at bounding box center [694, 423] width 362 height 5
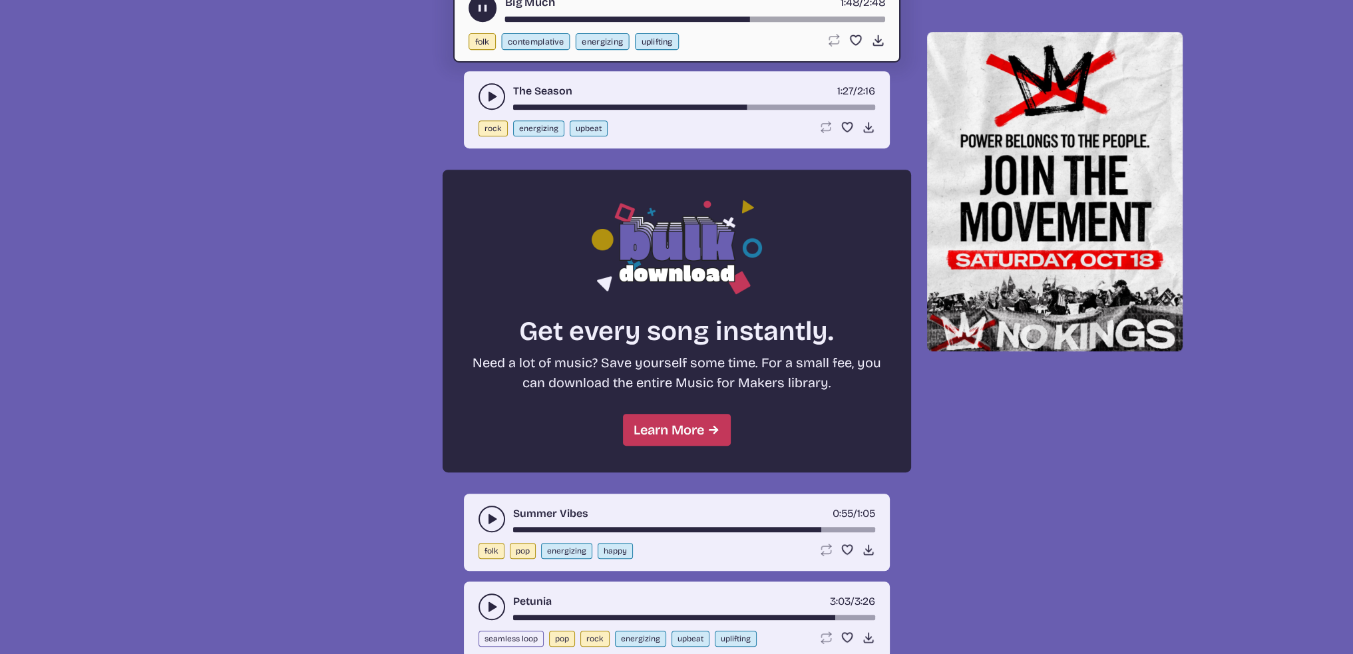
scroll to position [1009, 0]
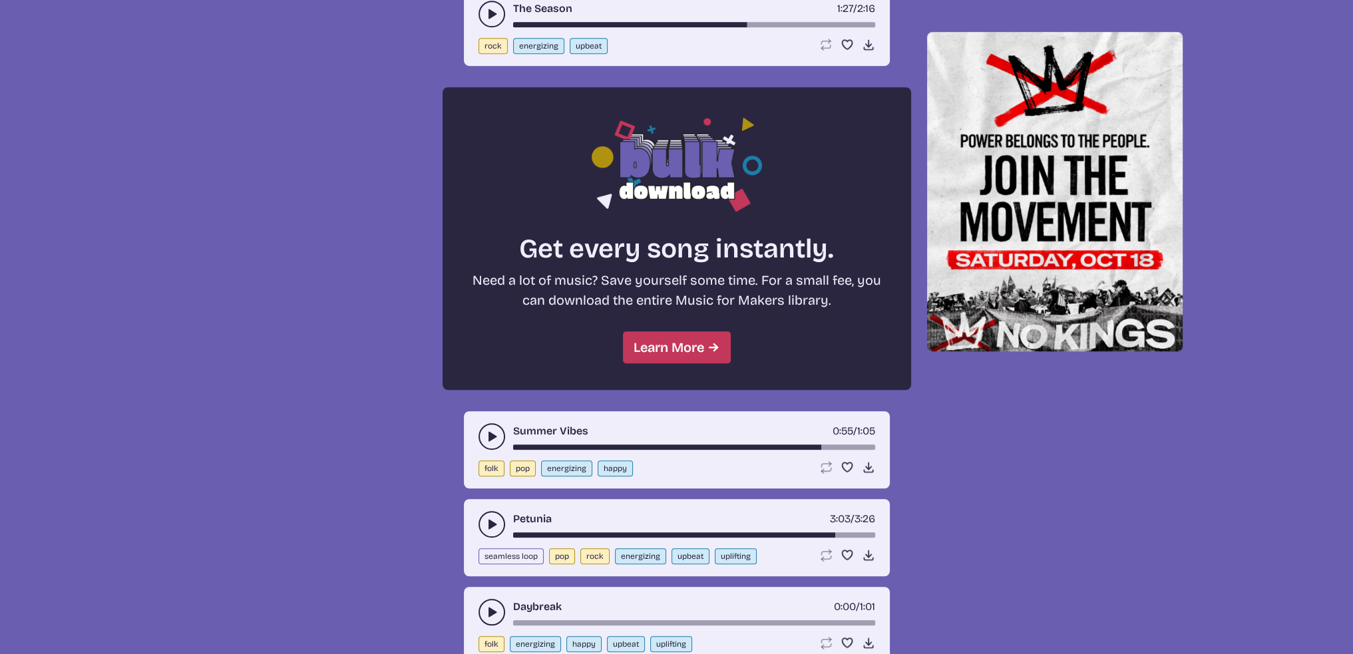
drag, startPoint x: 481, startPoint y: 438, endPoint x: 496, endPoint y: 439, distance: 15.3
click at [481, 438] on button "play-pause toggle" at bounding box center [492, 436] width 27 height 27
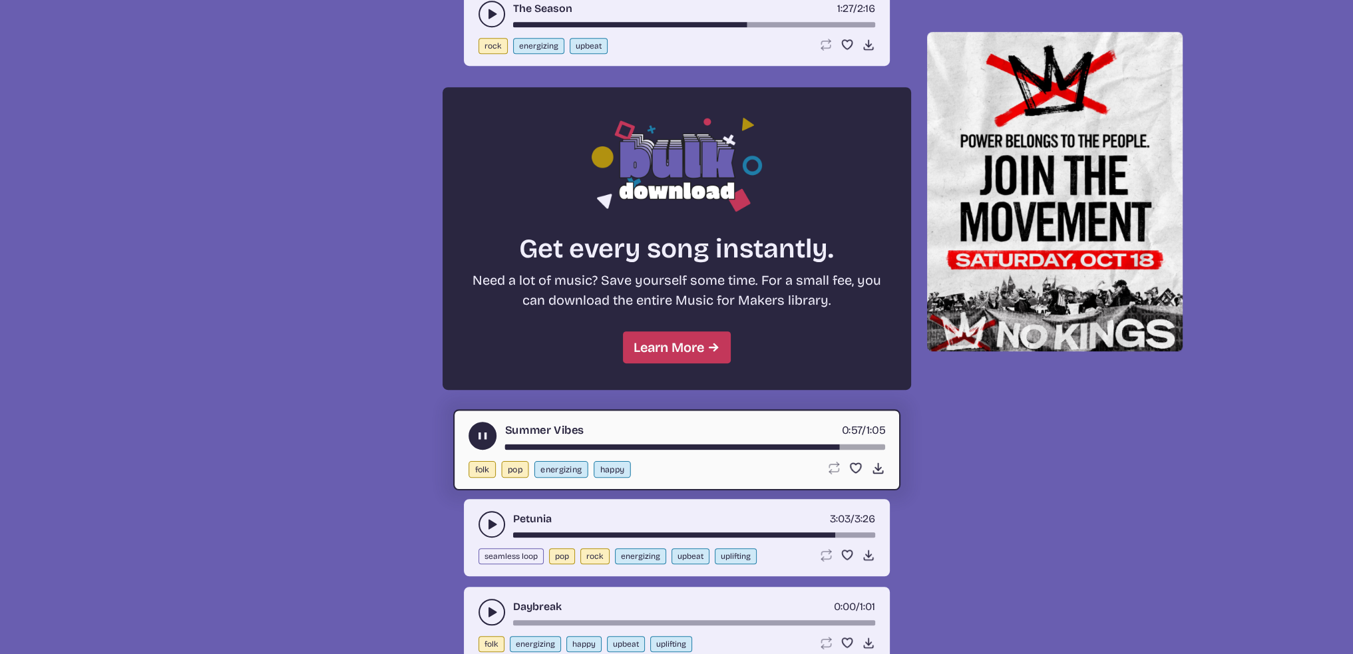
click at [484, 435] on use "play-pause toggle" at bounding box center [482, 436] width 14 height 14
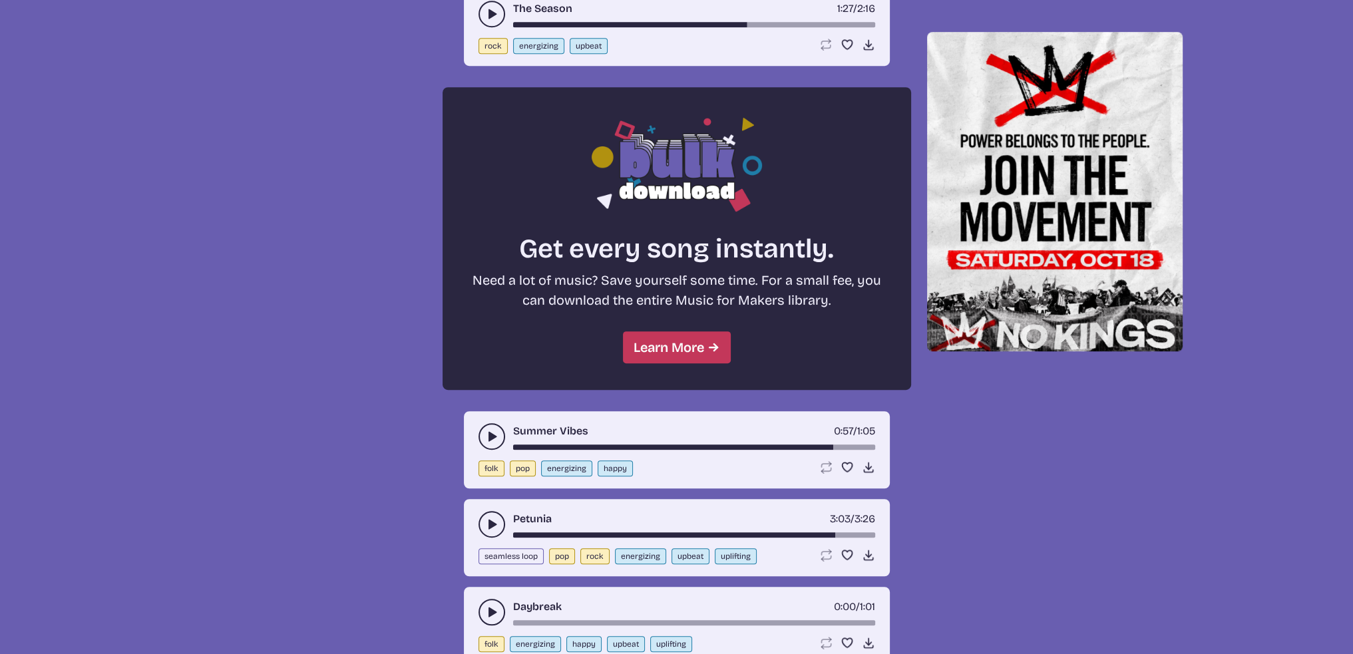
click at [489, 524] on icon "play-pause toggle" at bounding box center [491, 524] width 13 height 13
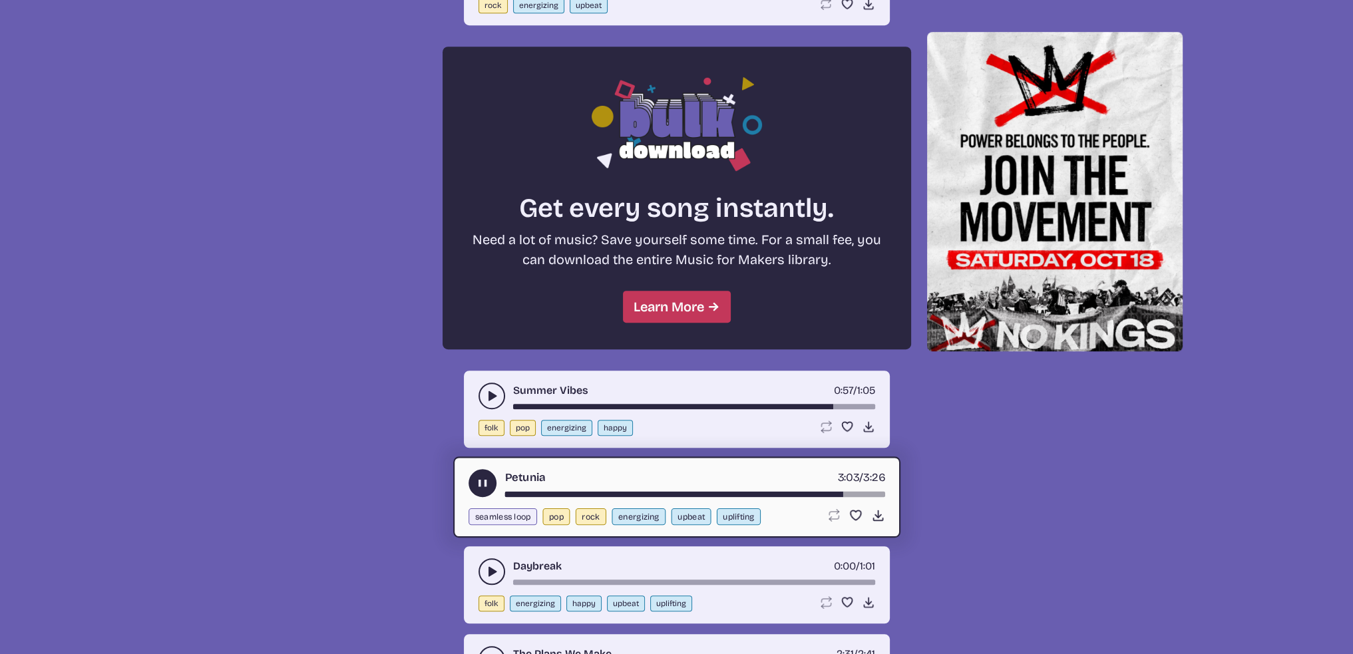
scroll to position [1209, 0]
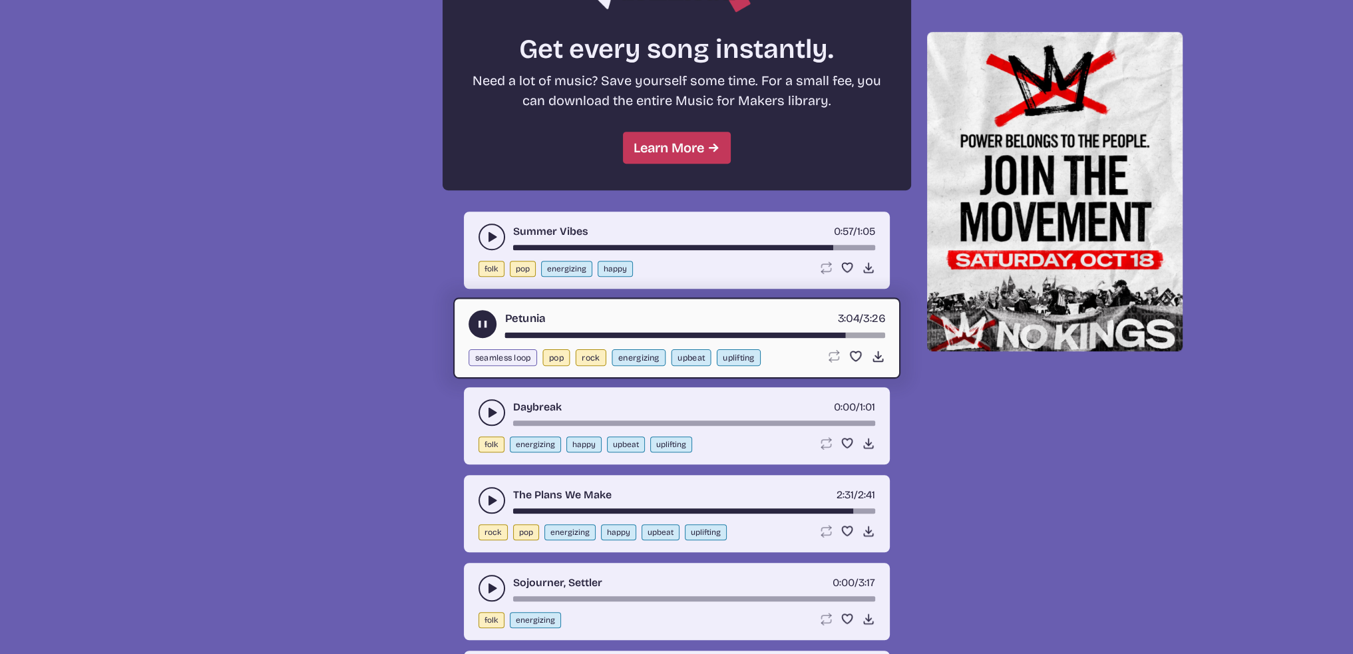
click at [821, 421] on div "song-time-bar" at bounding box center [694, 423] width 362 height 5
click at [491, 317] on button "play-pause toggle" at bounding box center [483, 324] width 28 height 28
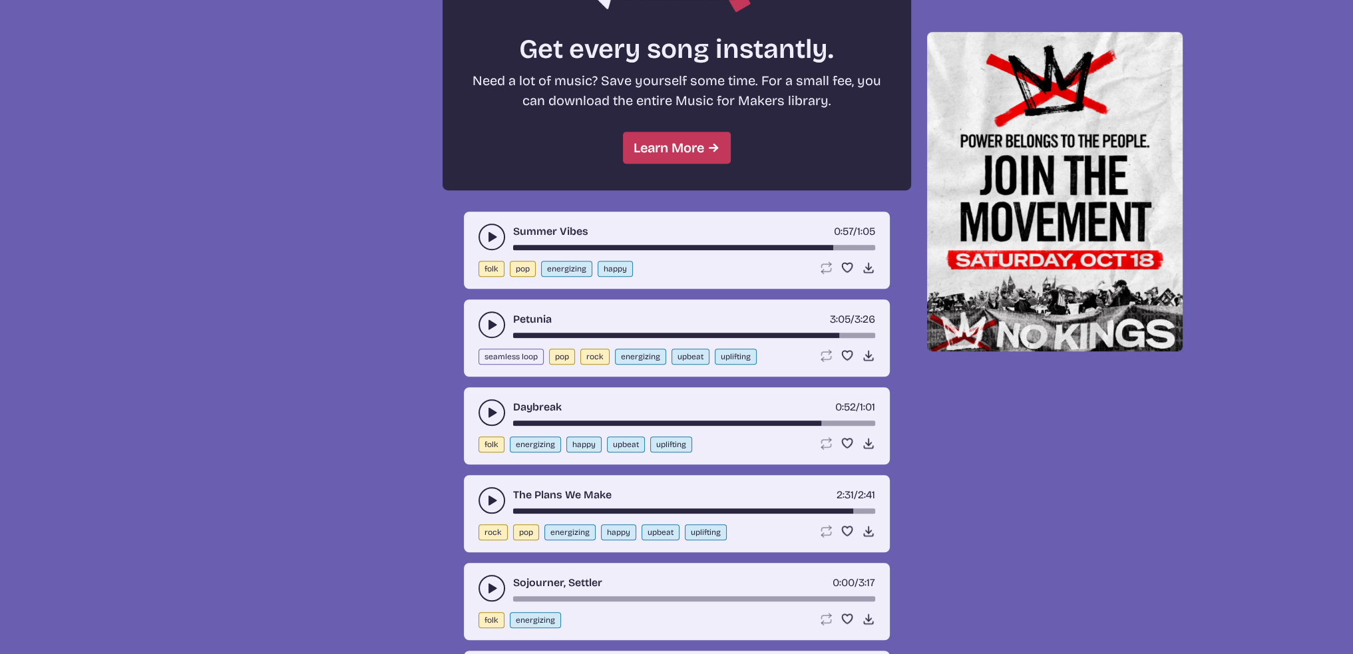
click at [481, 399] on button "play-pause toggle" at bounding box center [492, 412] width 27 height 27
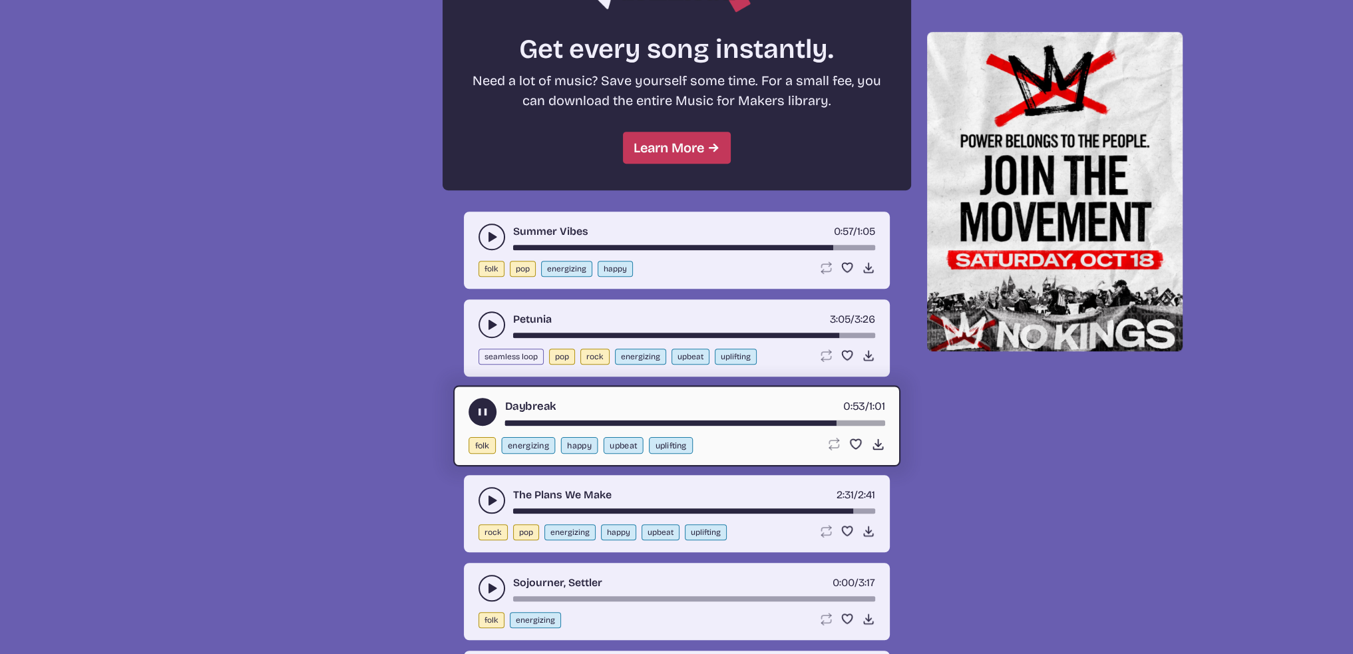
click at [485, 405] on use "play-pause toggle" at bounding box center [482, 412] width 14 height 14
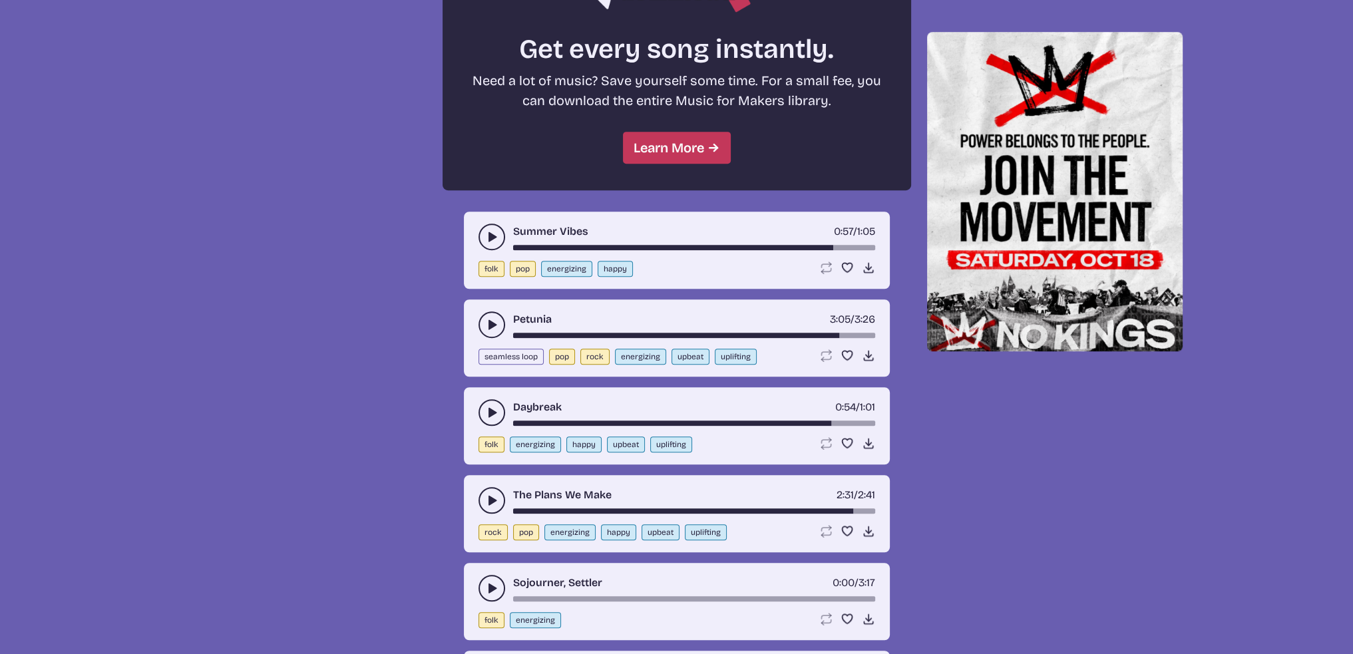
click at [493, 494] on use "play-pause toggle" at bounding box center [491, 500] width 13 height 13
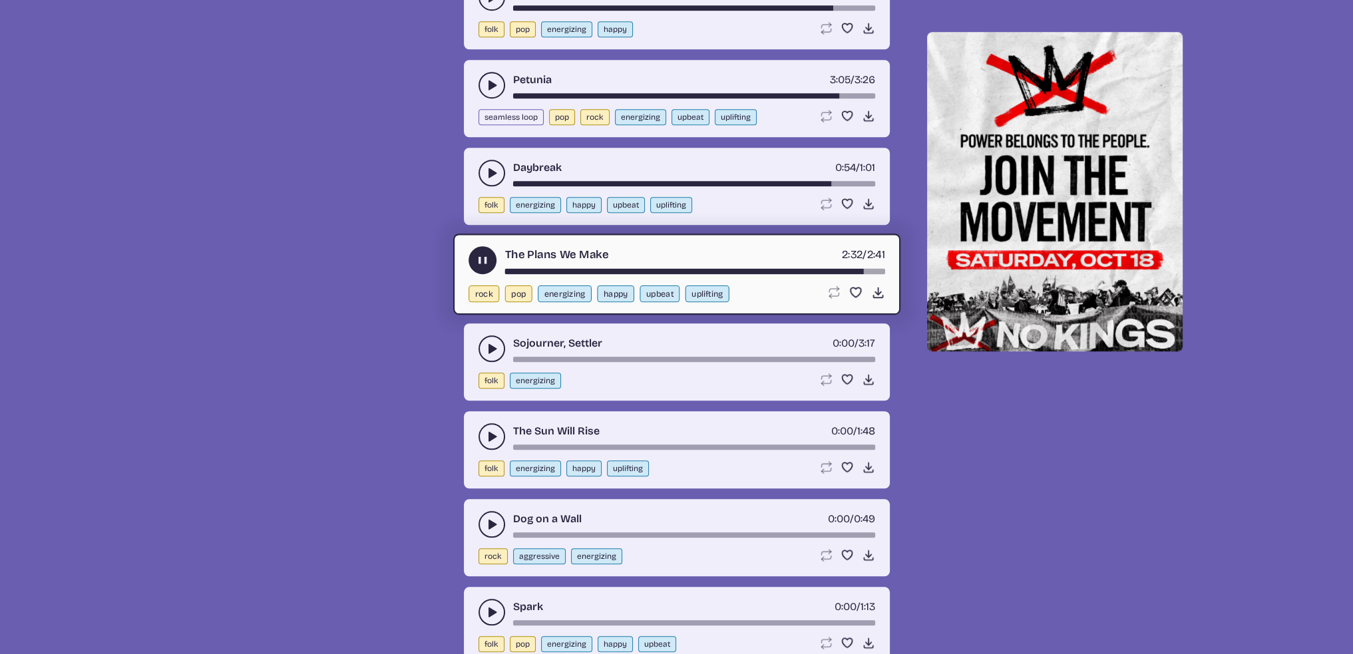
scroll to position [1541, 0]
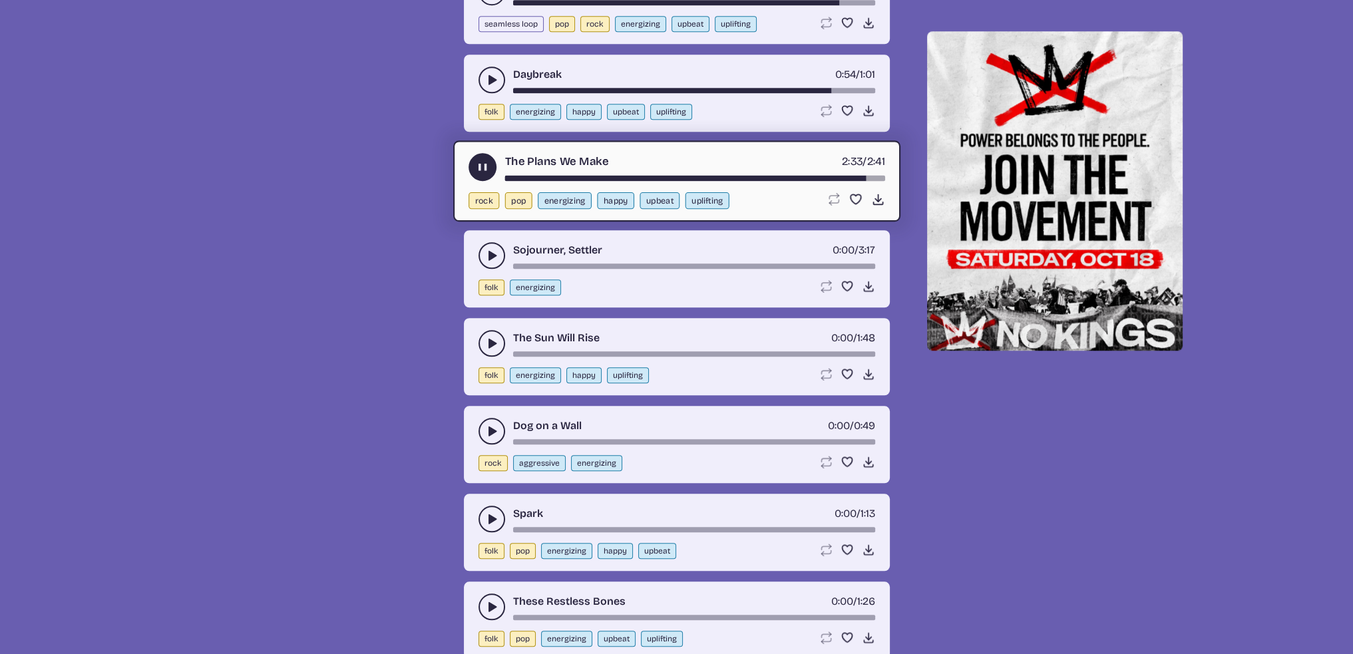
click at [482, 251] on button "play-pause toggle" at bounding box center [492, 255] width 27 height 27
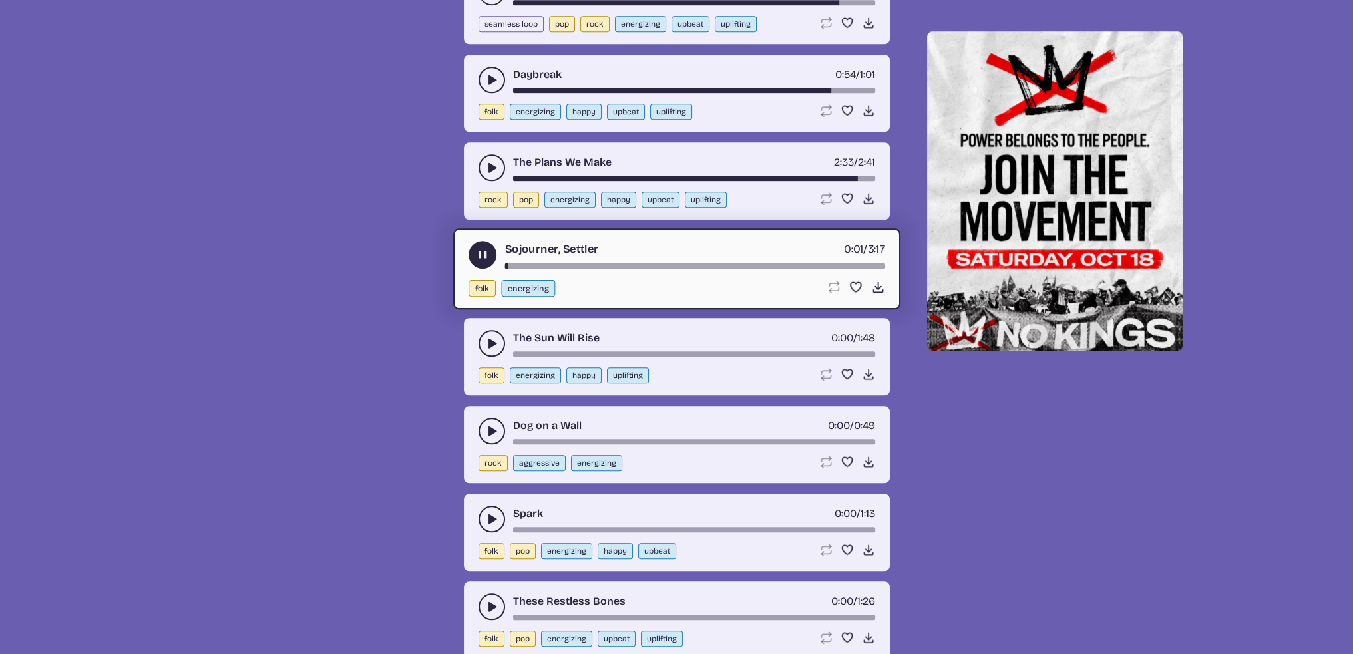
click at [478, 241] on button "play-pause toggle" at bounding box center [483, 255] width 28 height 28
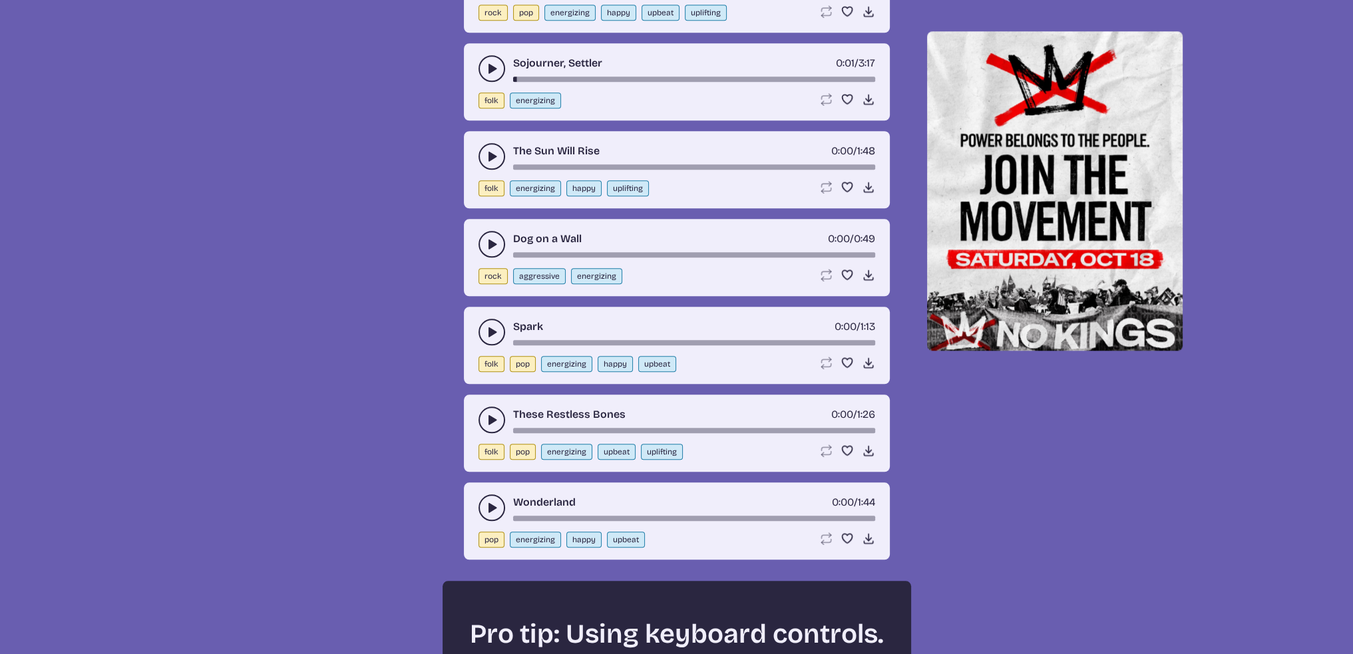
scroll to position [1941, 0]
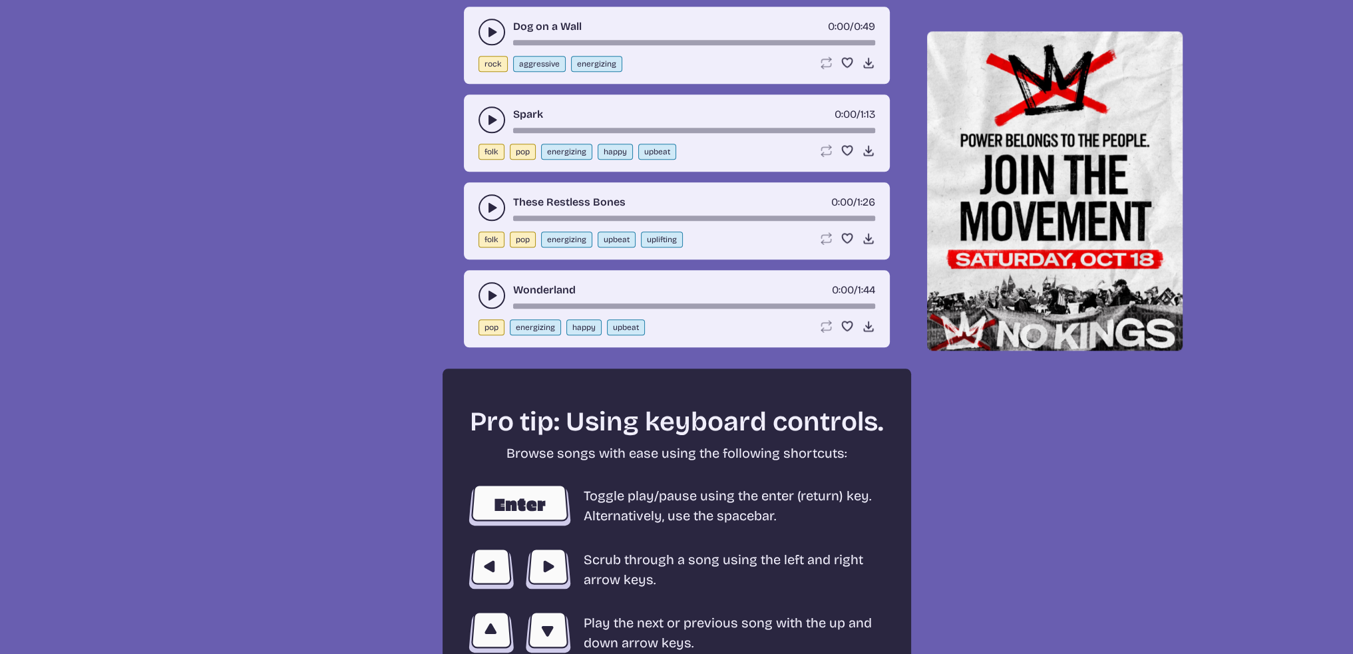
click at [491, 289] on use "play-pause toggle" at bounding box center [491, 295] width 13 height 13
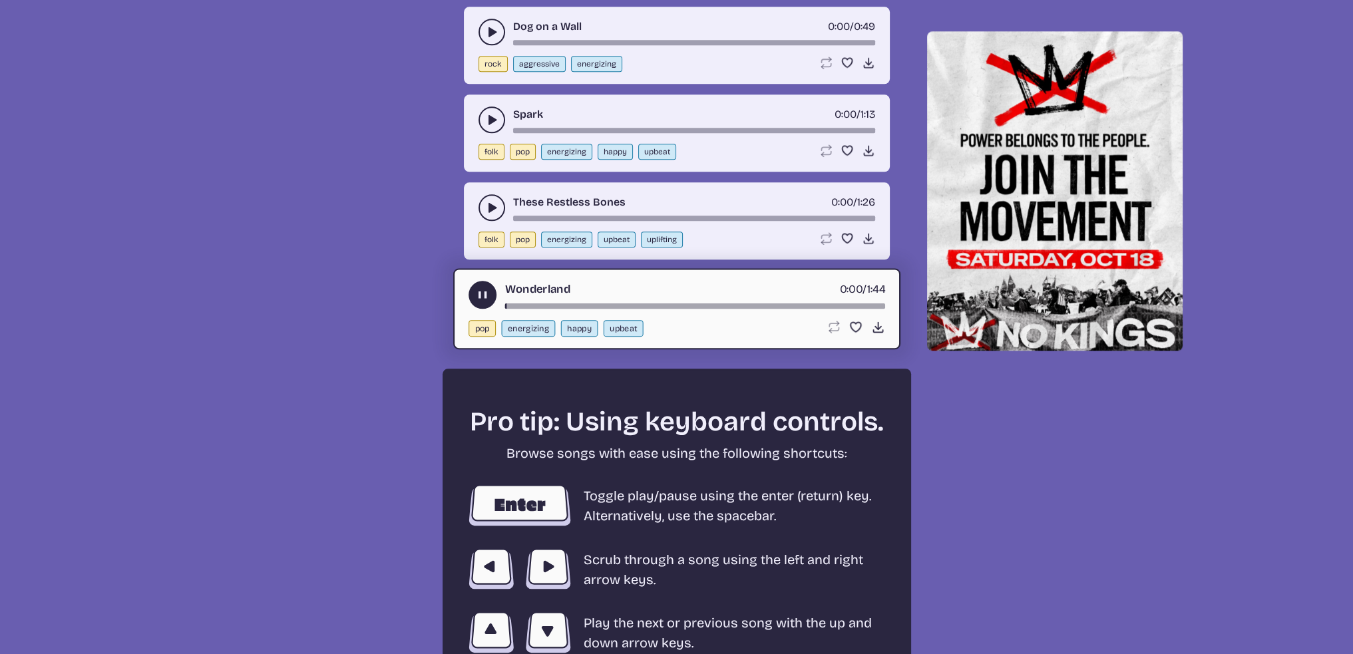
click at [757, 303] on div "song-time-bar" at bounding box center [695, 305] width 380 height 5
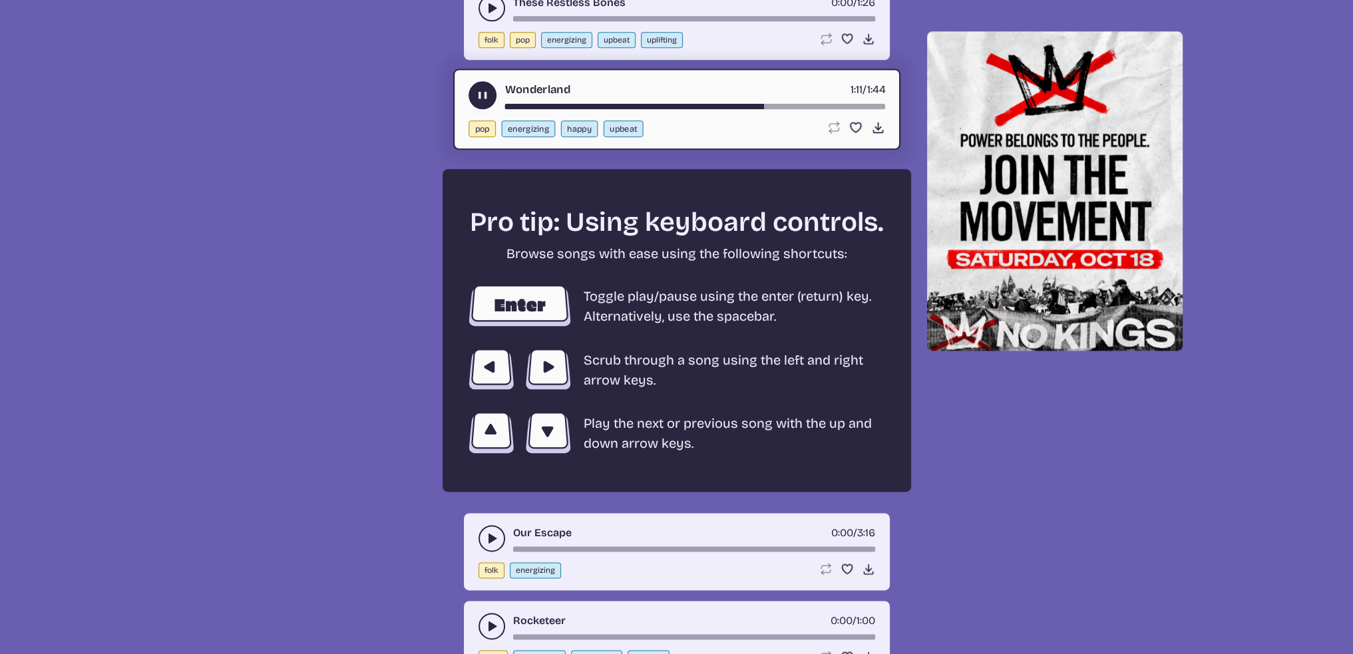
scroll to position [2074, 0]
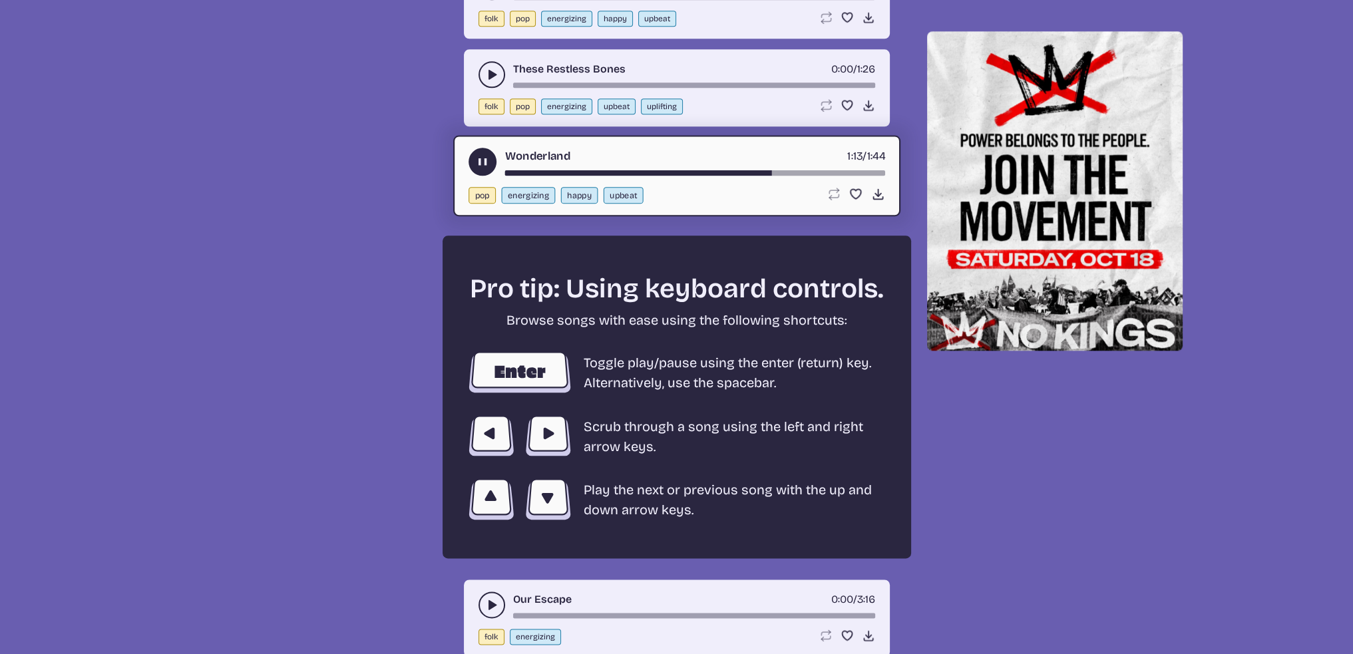
click at [844, 170] on div "song-time-bar" at bounding box center [695, 172] width 380 height 5
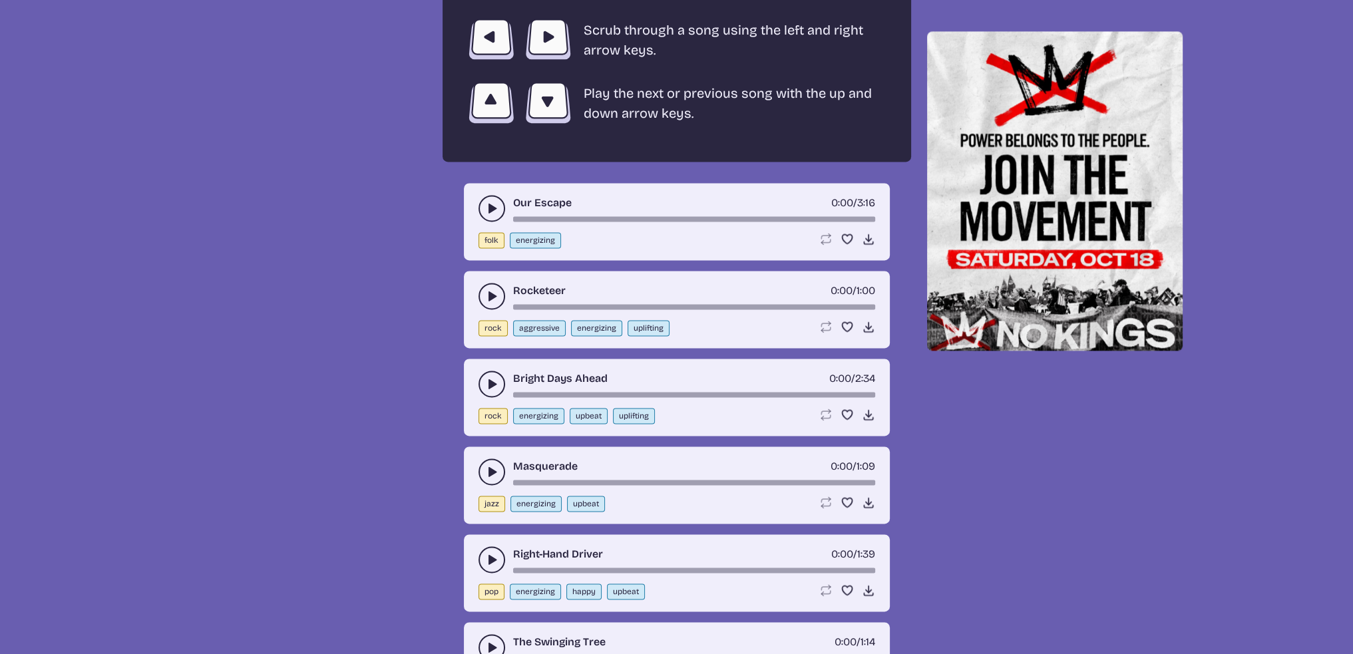
scroll to position [2473, 0]
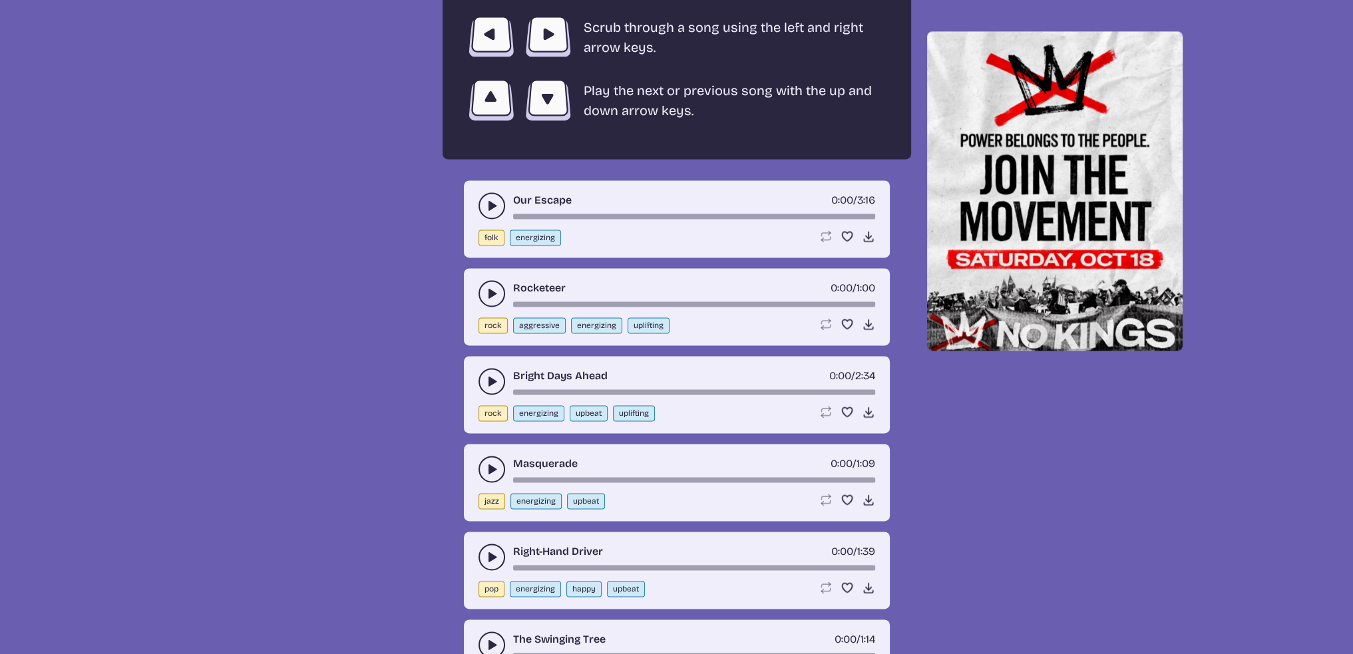
click at [487, 287] on icon "play-pause toggle" at bounding box center [491, 293] width 13 height 13
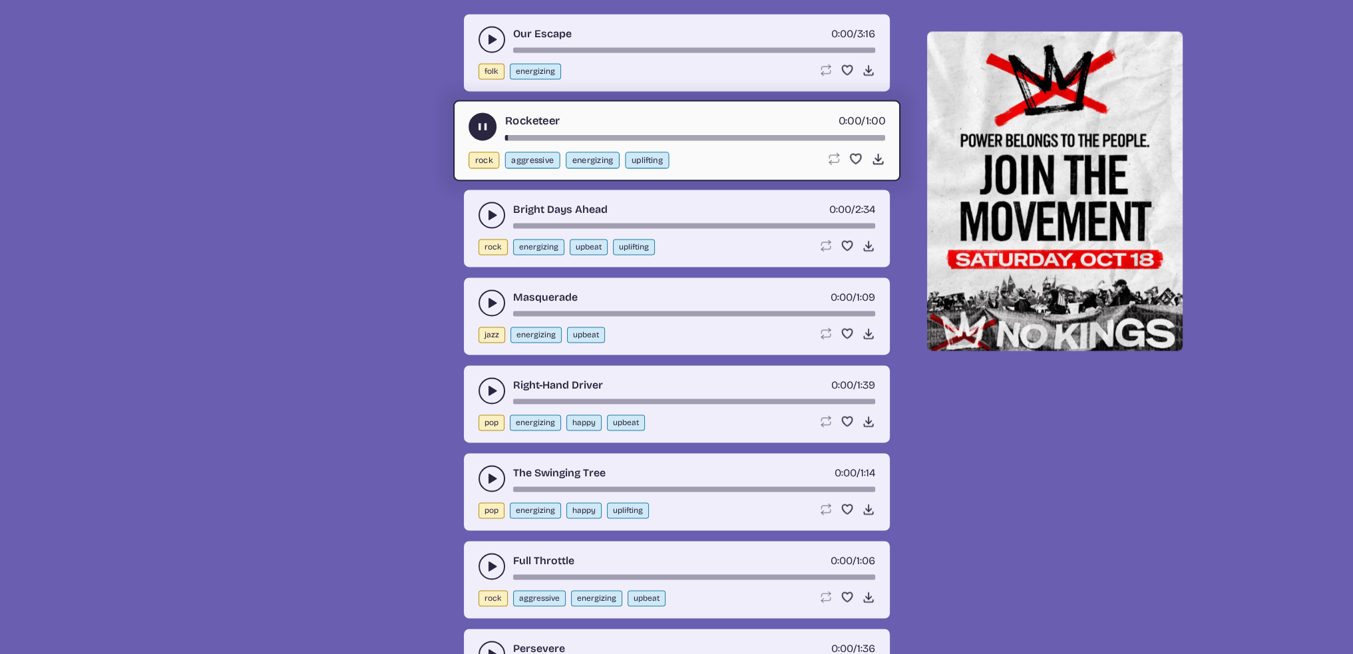
scroll to position [2673, 0]
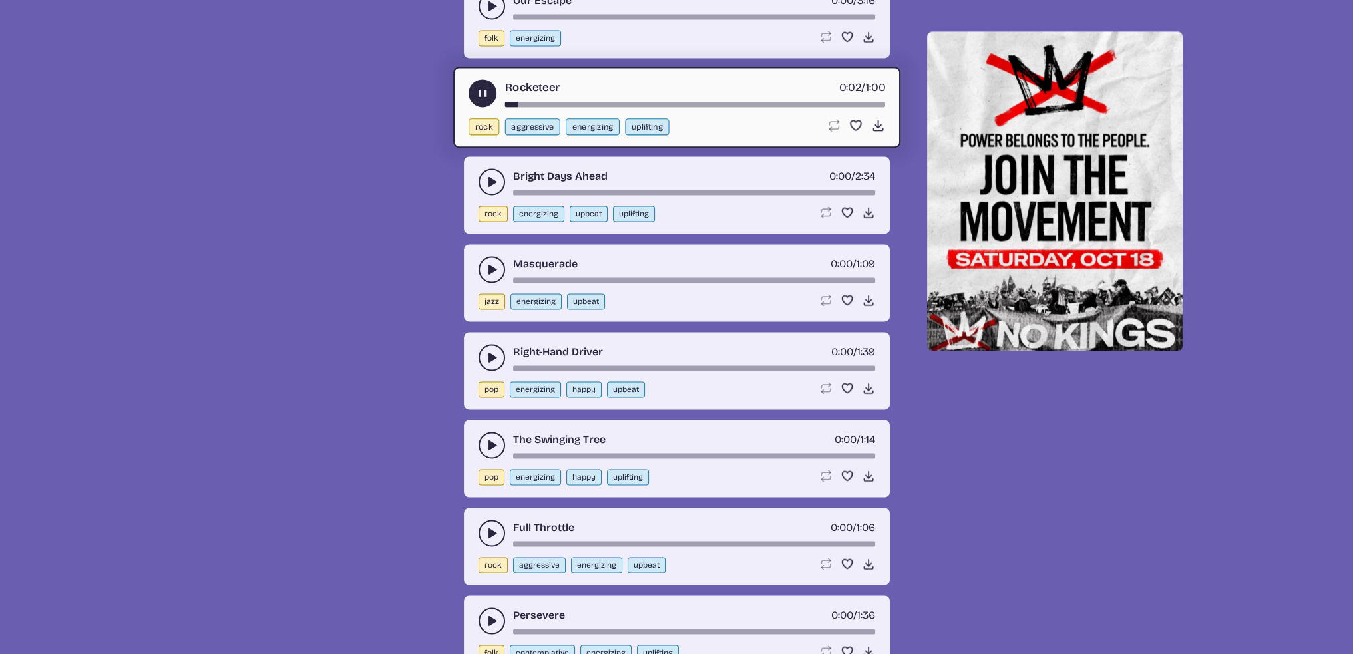
click at [576, 102] on div "song-time-bar" at bounding box center [695, 104] width 380 height 5
click at [485, 351] on icon "play-pause toggle" at bounding box center [491, 357] width 13 height 13
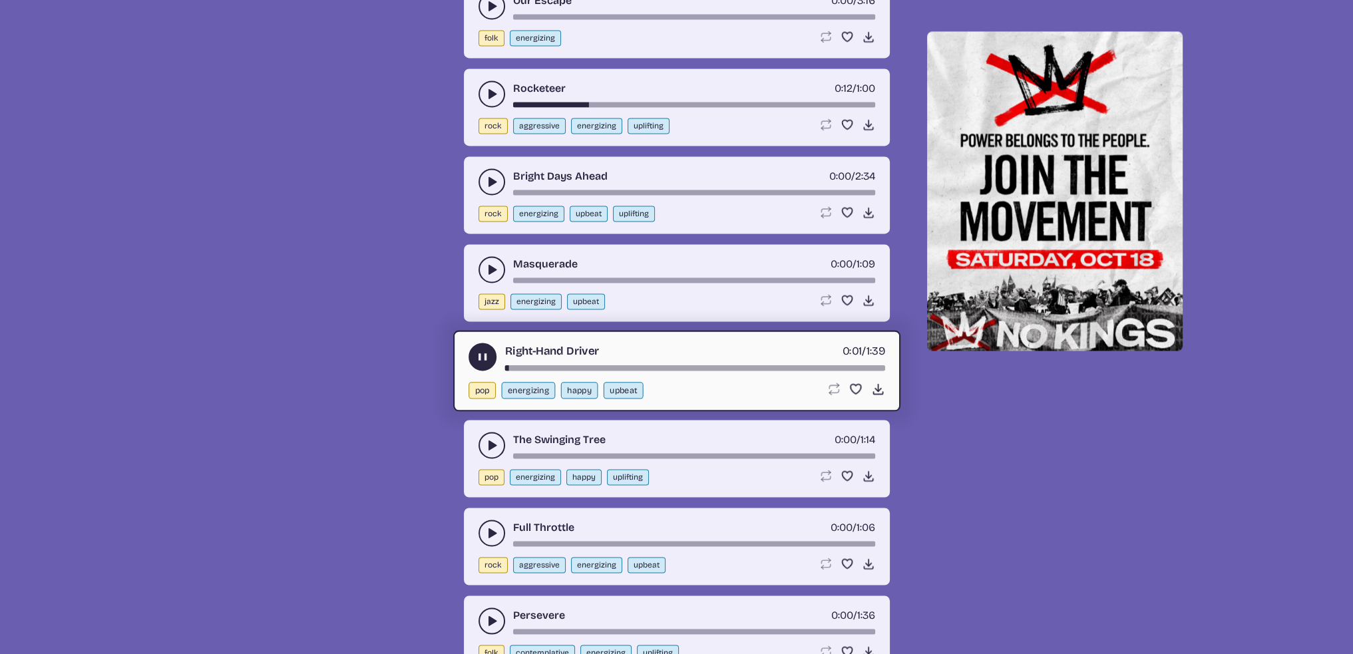
click at [561, 365] on div "song-time-bar" at bounding box center [695, 367] width 380 height 5
click at [741, 365] on div "song-time-bar" at bounding box center [695, 367] width 380 height 5
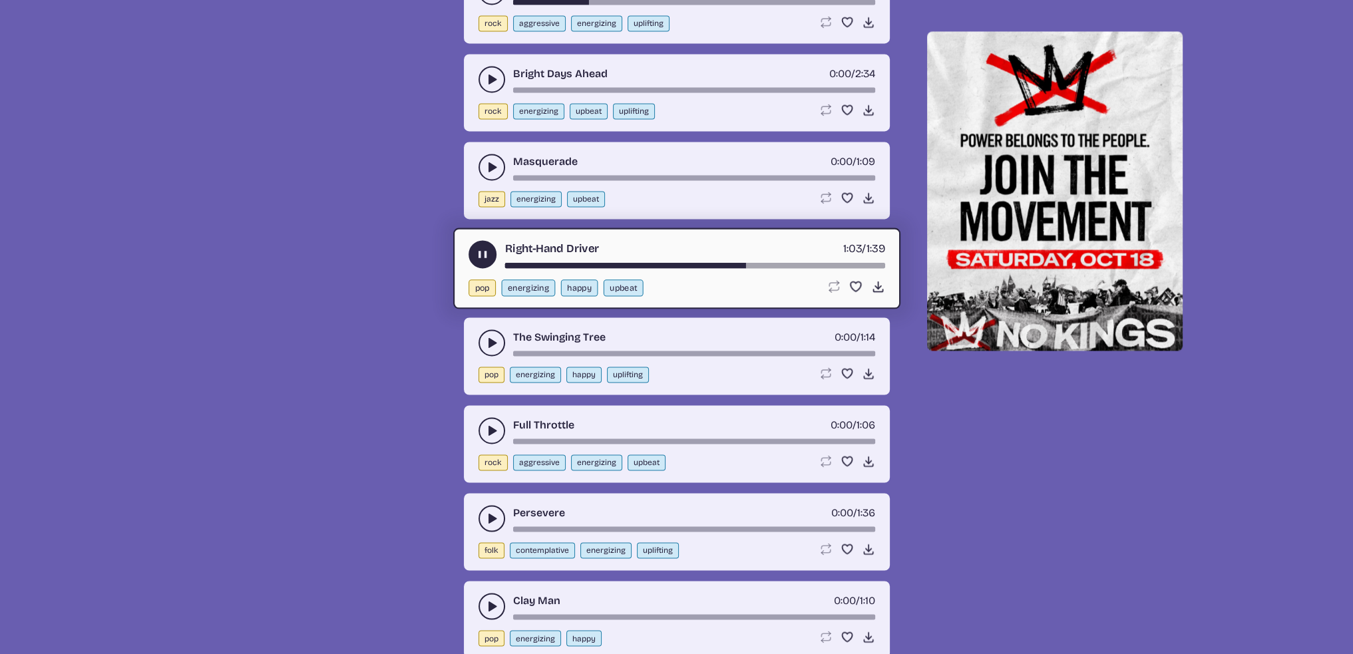
scroll to position [2806, 0]
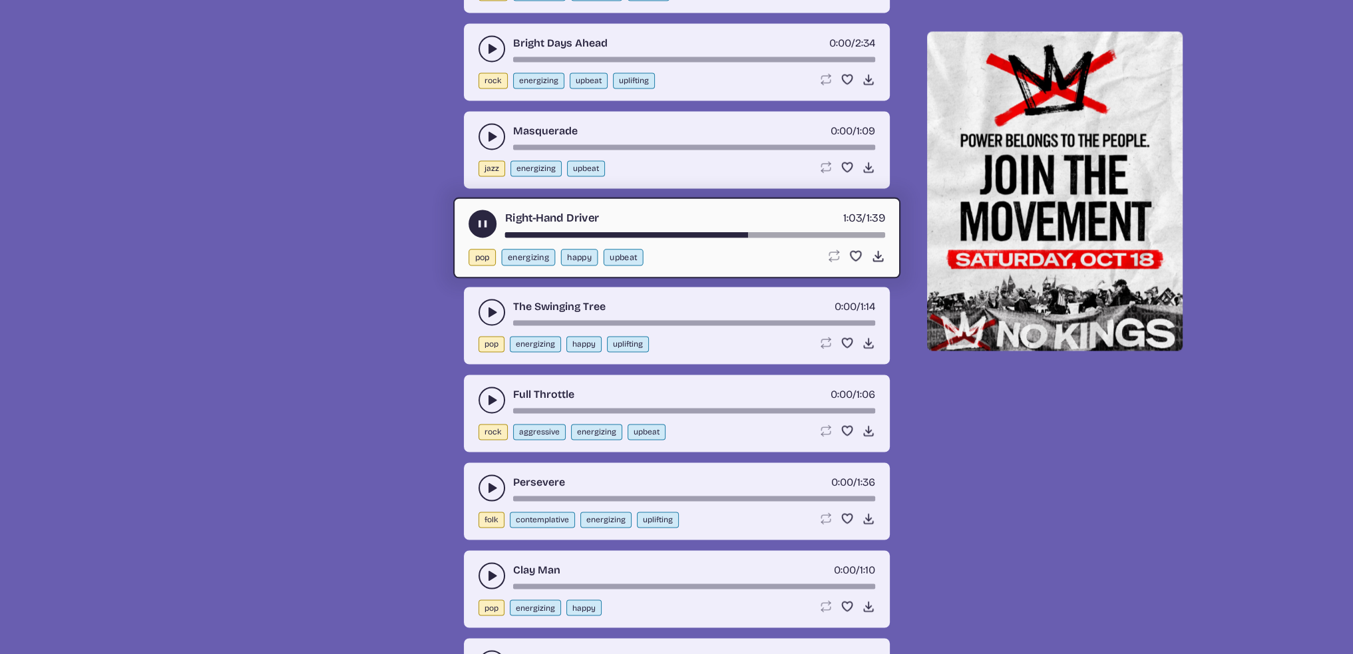
click at [482, 299] on button "play-pause toggle" at bounding box center [492, 312] width 27 height 27
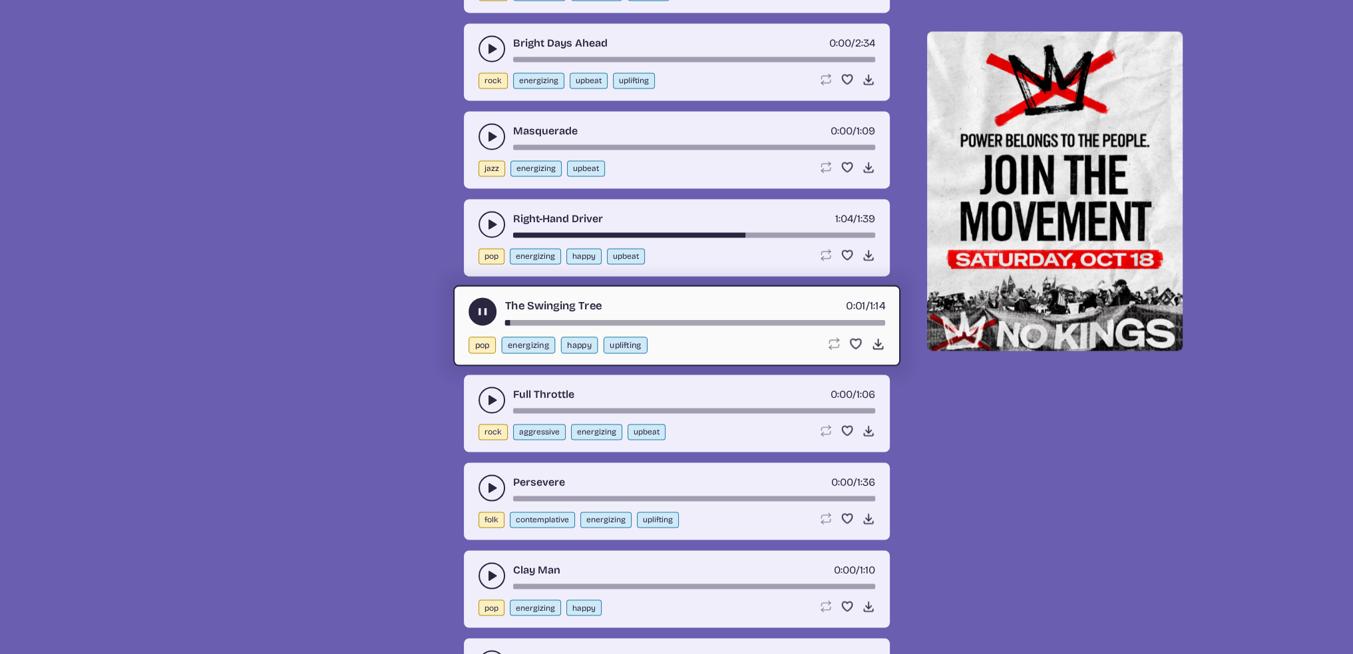
click at [551, 320] on div "song-time-bar" at bounding box center [695, 322] width 380 height 5
click at [682, 320] on div "song-time-bar" at bounding box center [695, 322] width 380 height 5
drag, startPoint x: 809, startPoint y: 305, endPoint x: 821, endPoint y: 307, distance: 11.4
click at [811, 320] on div "song-time-bar" at bounding box center [695, 322] width 380 height 5
click at [853, 320] on div "song-time-bar" at bounding box center [695, 322] width 380 height 5
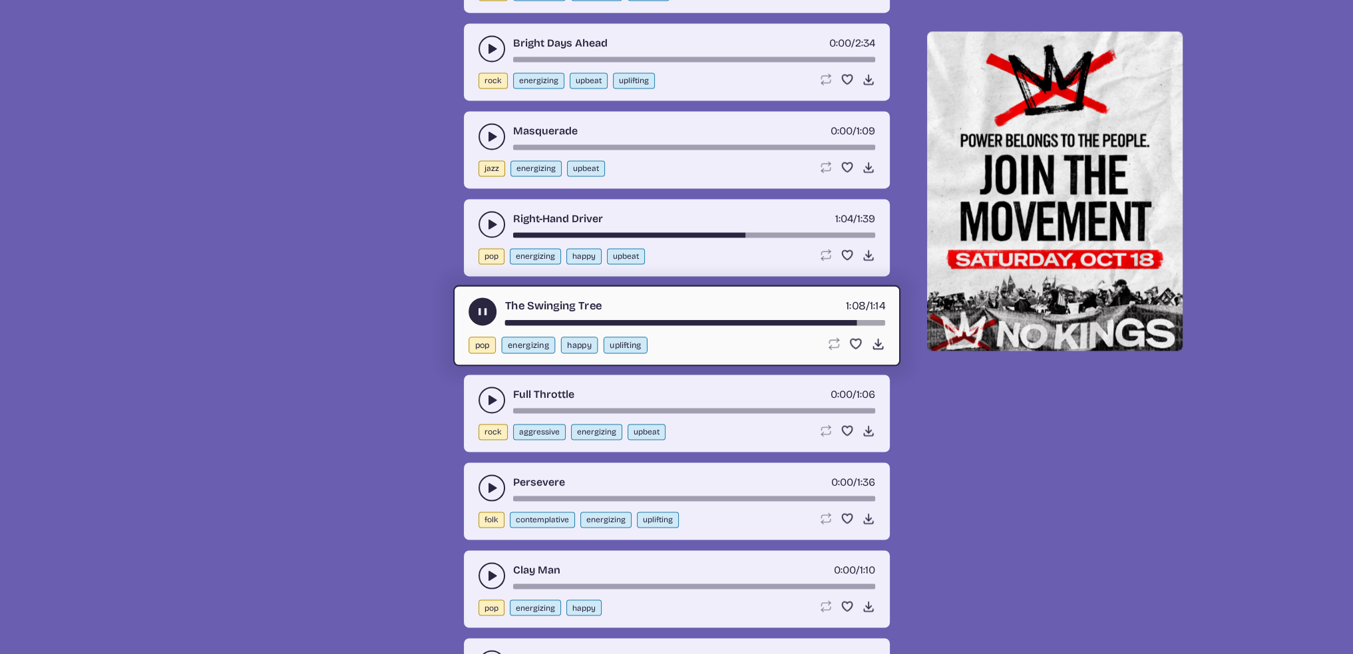
click at [481, 305] on icon "play-pause toggle" at bounding box center [482, 312] width 14 height 14
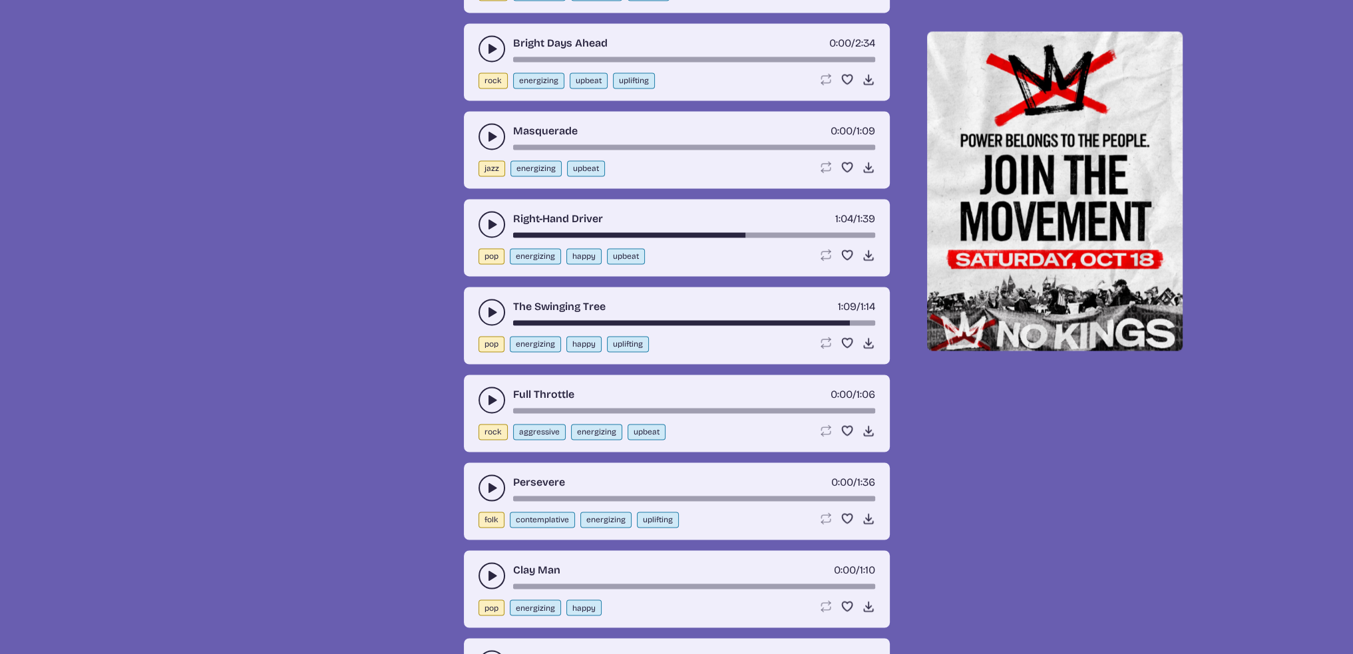
click at [492, 393] on use "play-pause toggle" at bounding box center [491, 399] width 13 height 13
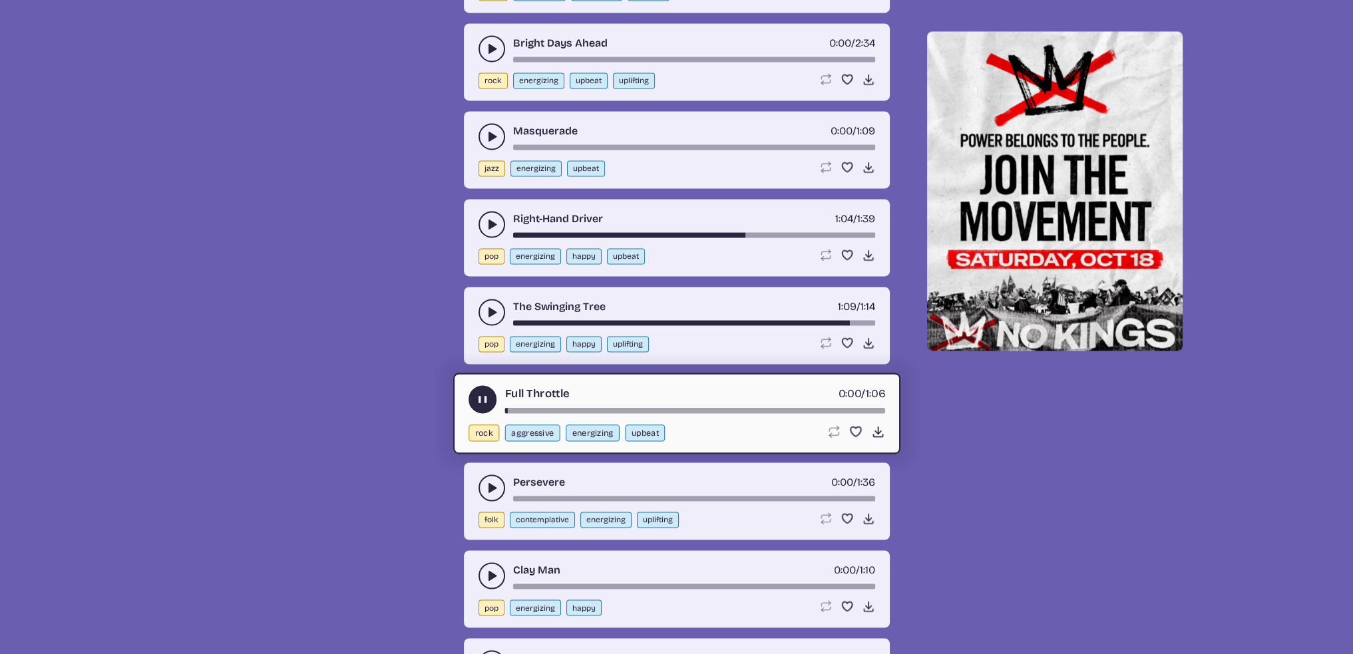
click at [796, 388] on div "Full Throttle 0:00 / 1:06" at bounding box center [677, 399] width 417 height 28
click at [815, 408] on div "song-time-bar" at bounding box center [695, 410] width 380 height 5
click at [490, 481] on use "play-pause toggle" at bounding box center [491, 487] width 13 height 13
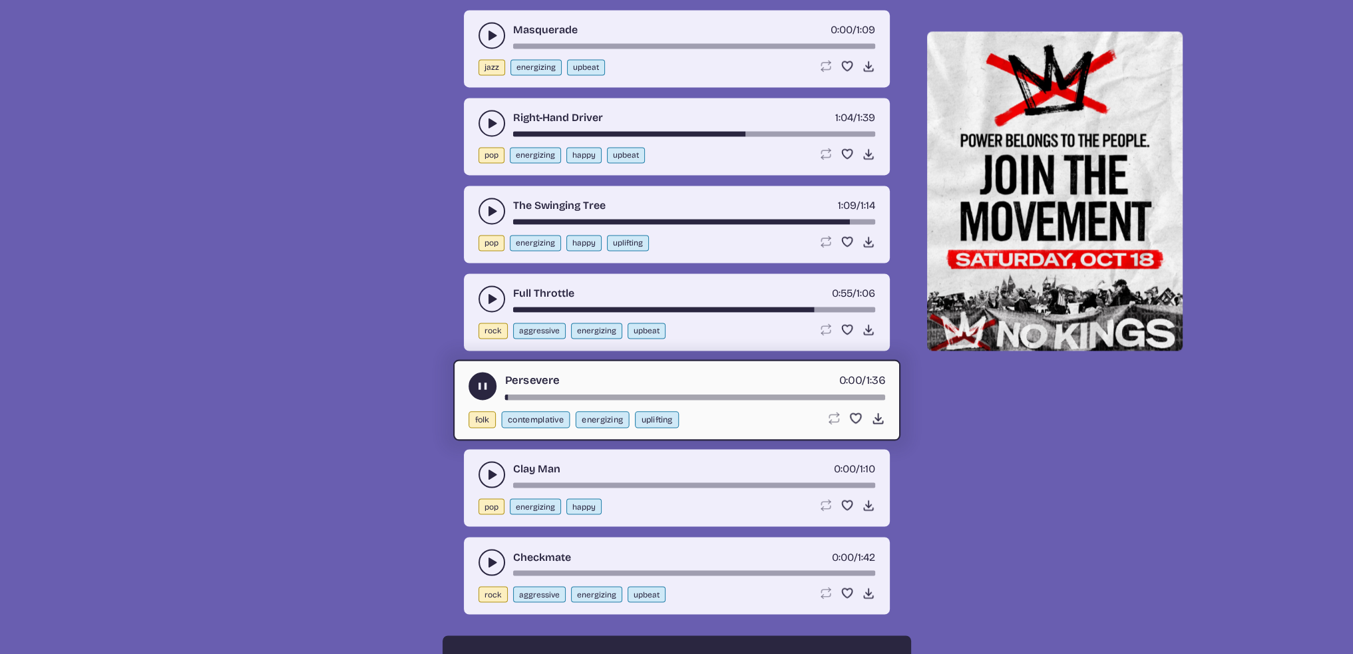
scroll to position [2939, 0]
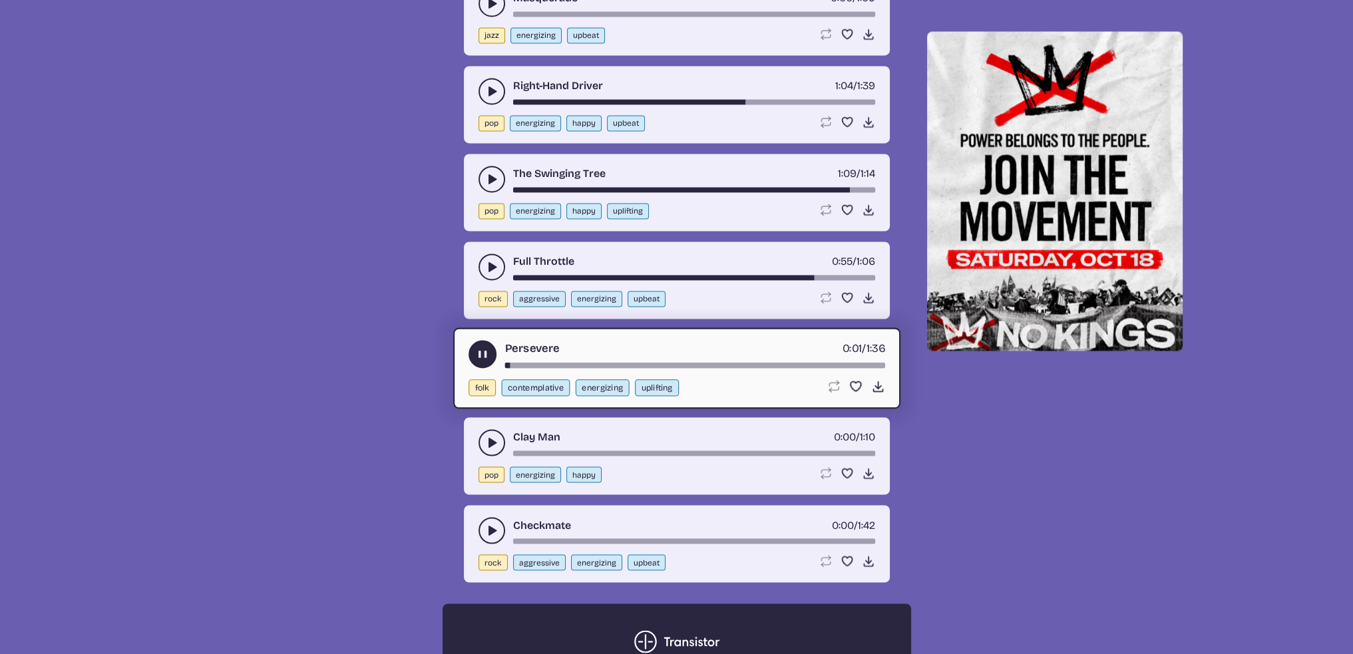
drag, startPoint x: 493, startPoint y: 423, endPoint x: 561, endPoint y: 421, distance: 68.6
click at [493, 436] on use "play-pause toggle" at bounding box center [491, 442] width 13 height 13
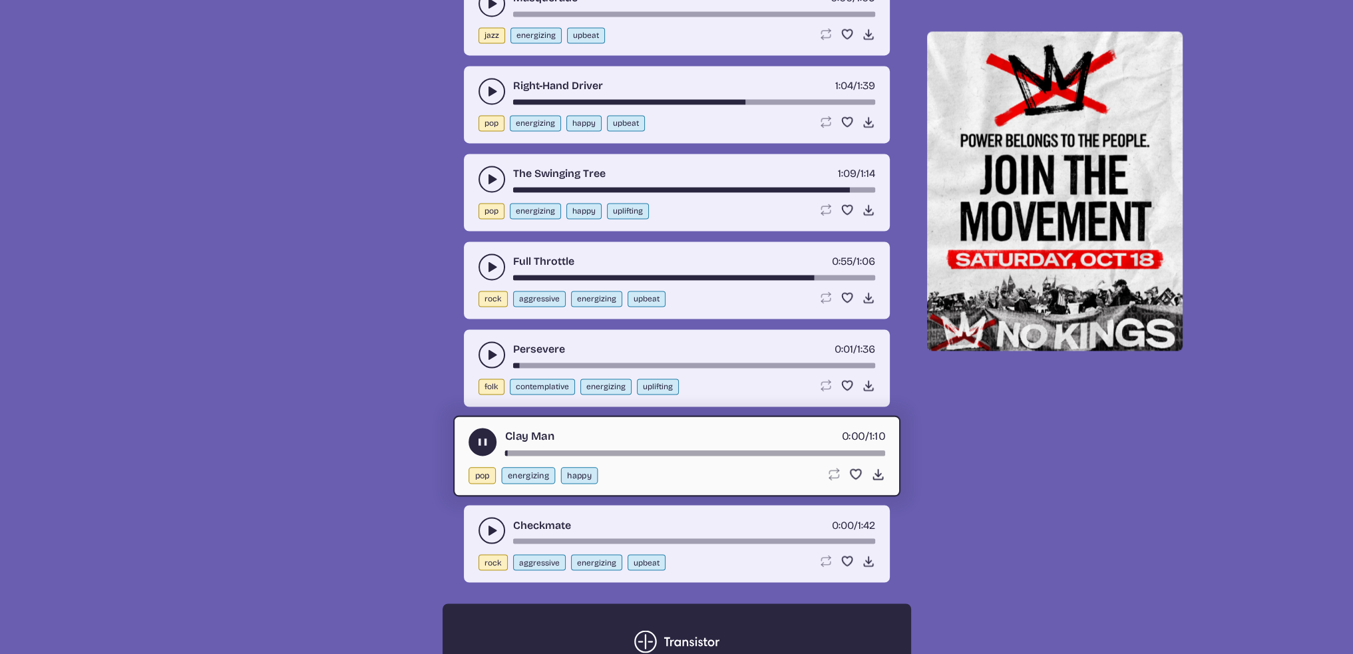
click at [769, 451] on div "song-time-bar" at bounding box center [695, 453] width 380 height 5
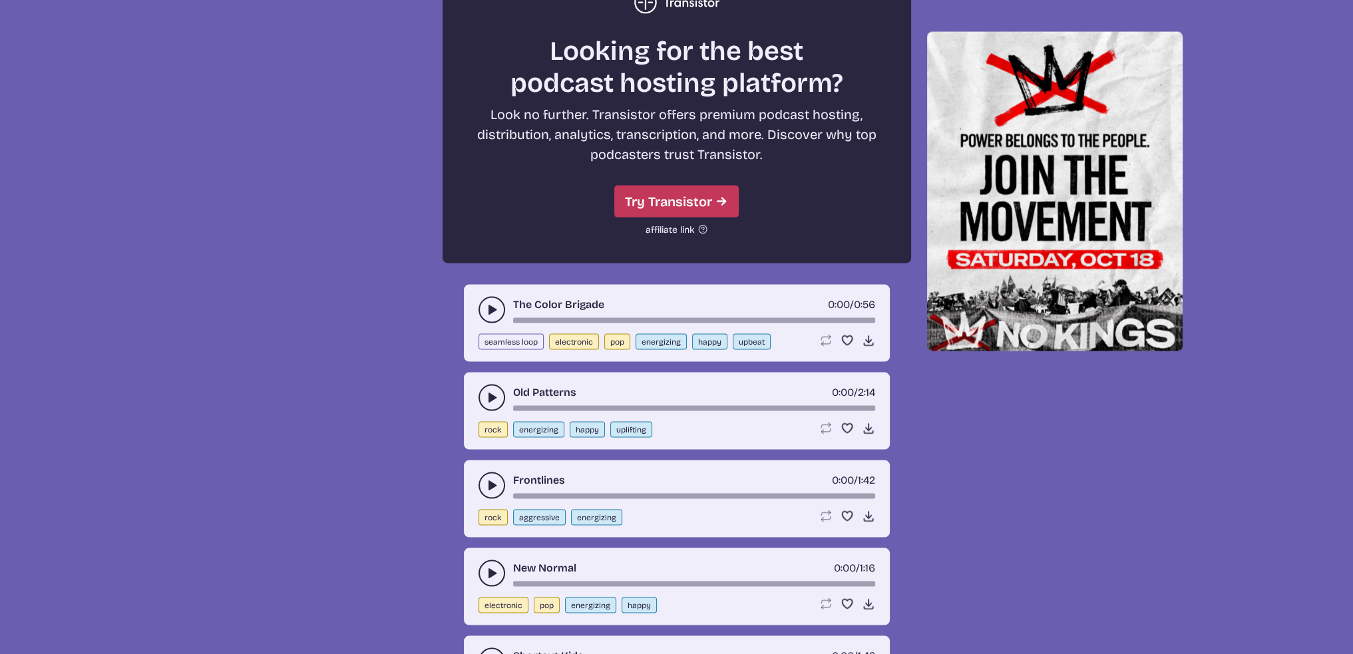
scroll to position [3605, 0]
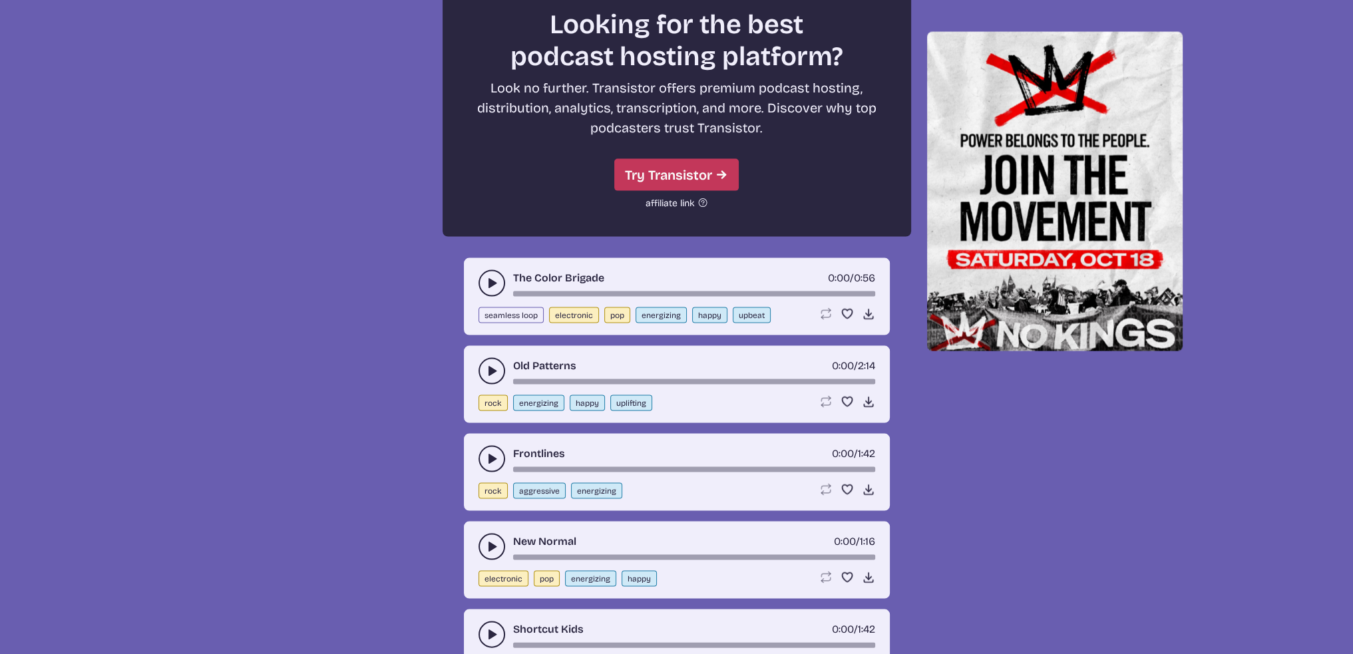
click at [491, 446] on button "play-pause toggle" at bounding box center [492, 459] width 27 height 27
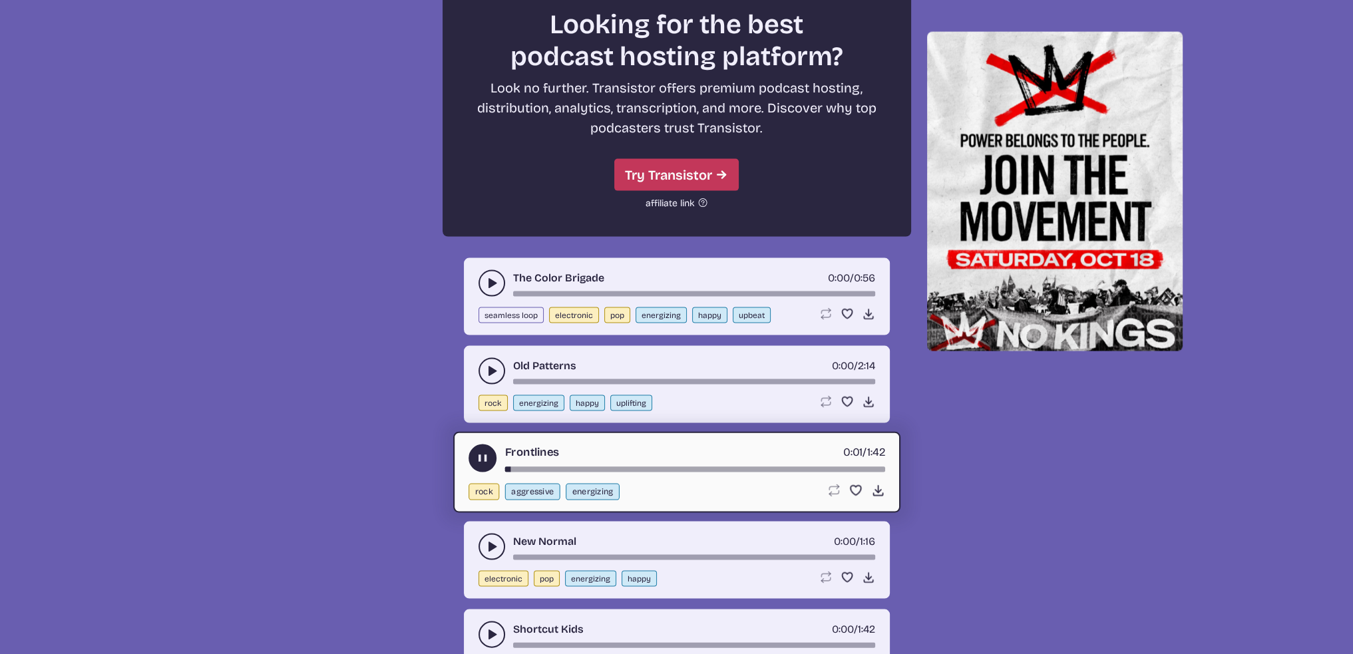
click at [701, 538] on div "New Normal 0:00 / 1:16 electronic pop energizing happy Loop song Loop this song…" at bounding box center [677, 560] width 426 height 77
click at [721, 555] on div "song-time-bar" at bounding box center [694, 557] width 362 height 5
click at [644, 467] on div "song-time-bar" at bounding box center [695, 469] width 380 height 5
